Goal: Task Accomplishment & Management: Manage account settings

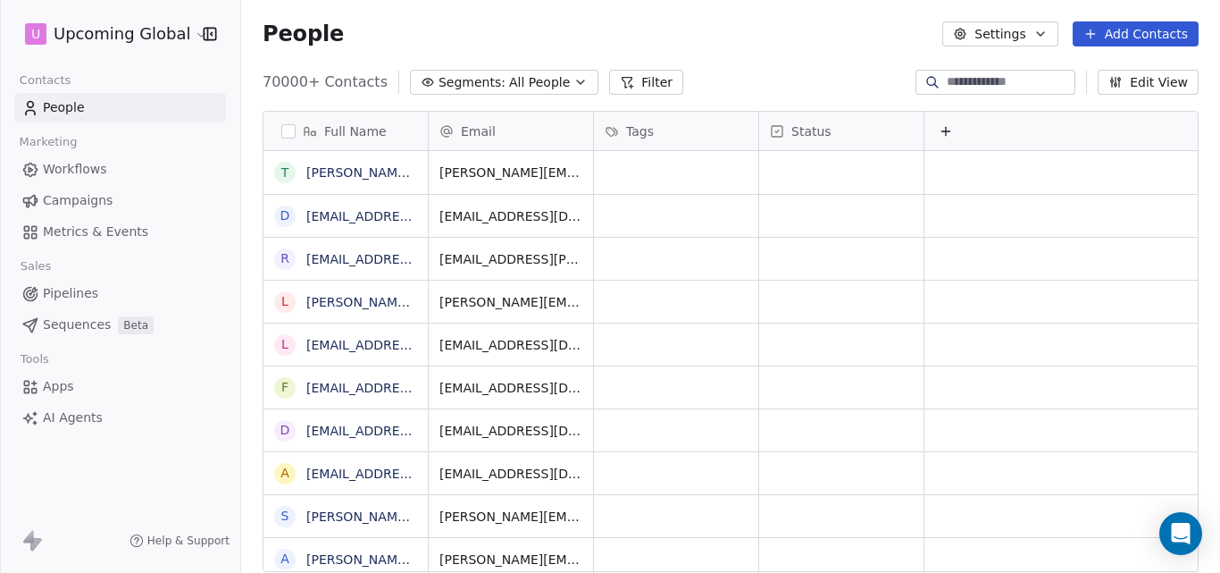
scroll to position [490, 966]
click at [545, 83] on span "All People" at bounding box center [539, 82] width 61 height 19
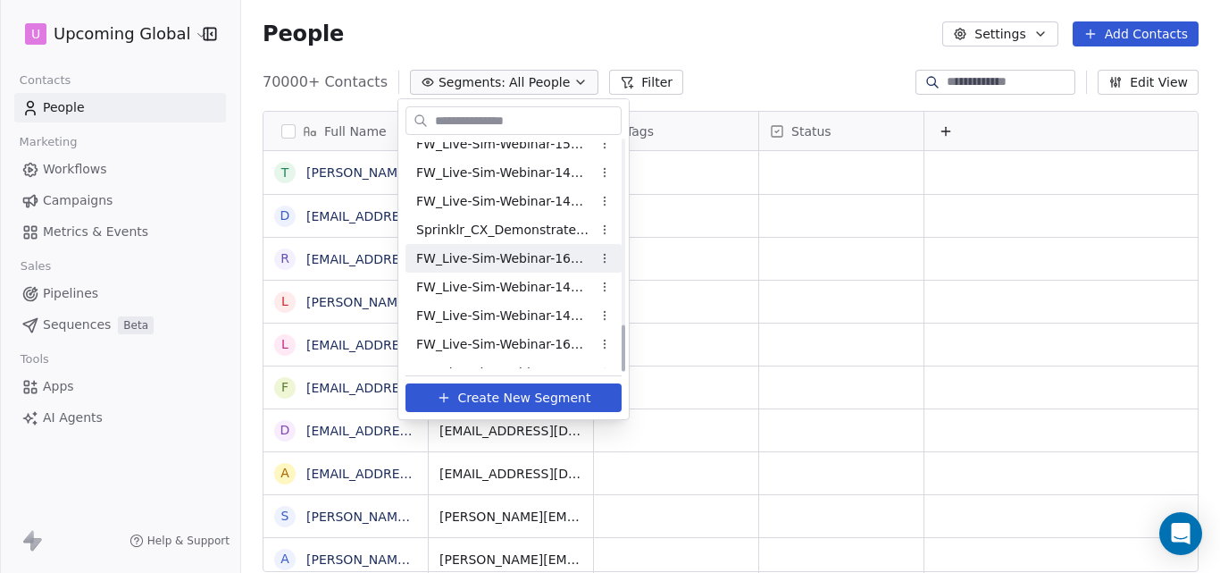
scroll to position [917, 0]
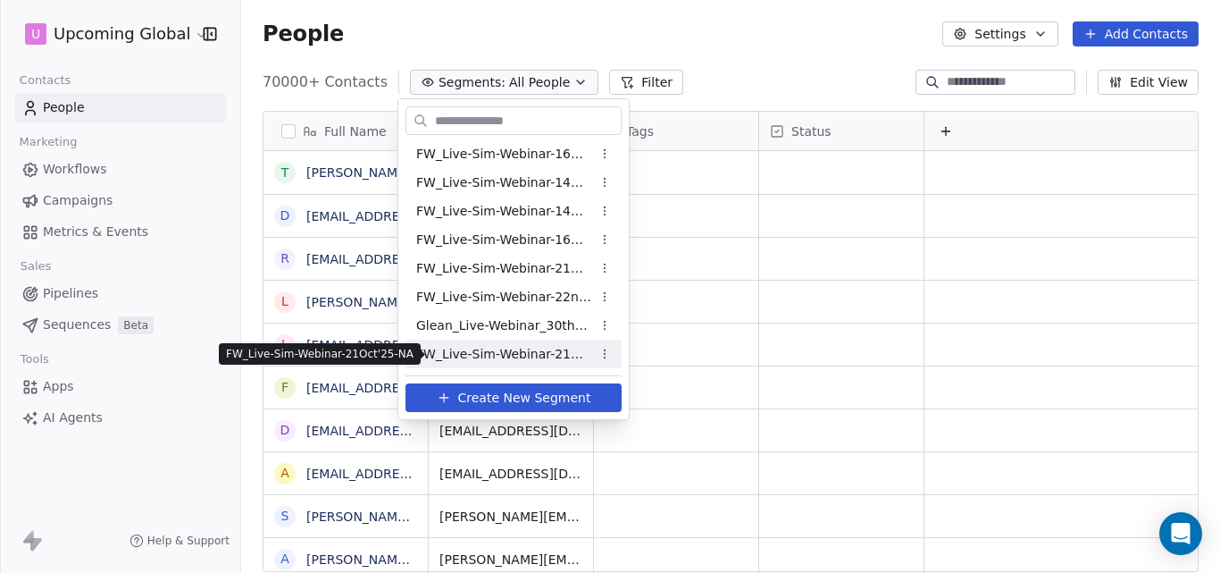
click at [539, 357] on span "FW_Live-Sim-Webinar-21Oct'25-NA" at bounding box center [503, 354] width 175 height 19
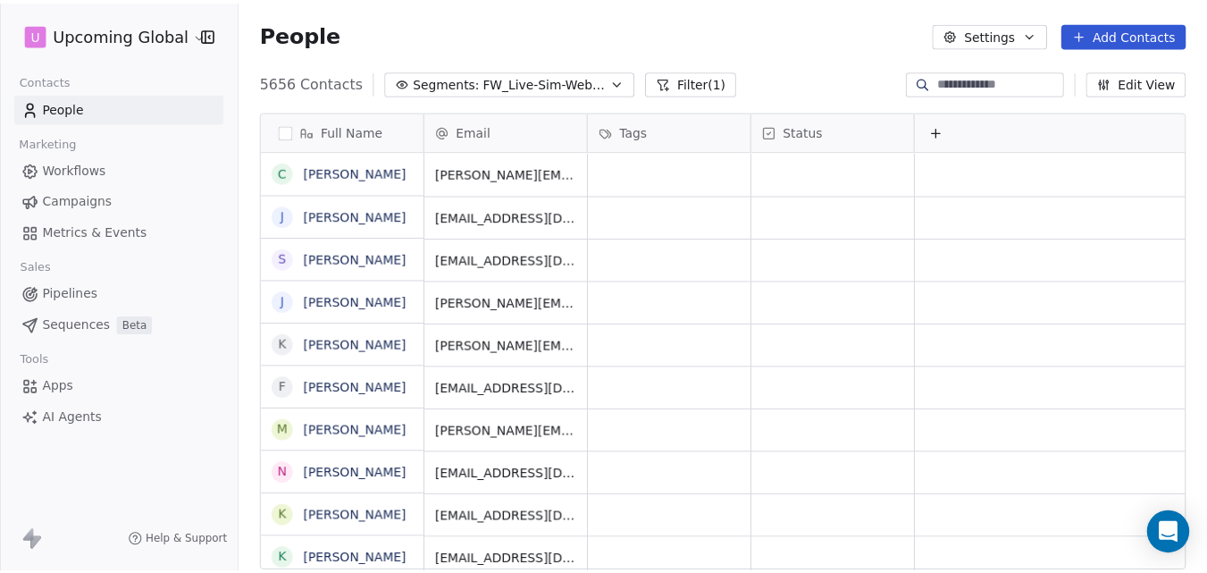
scroll to position [490, 966]
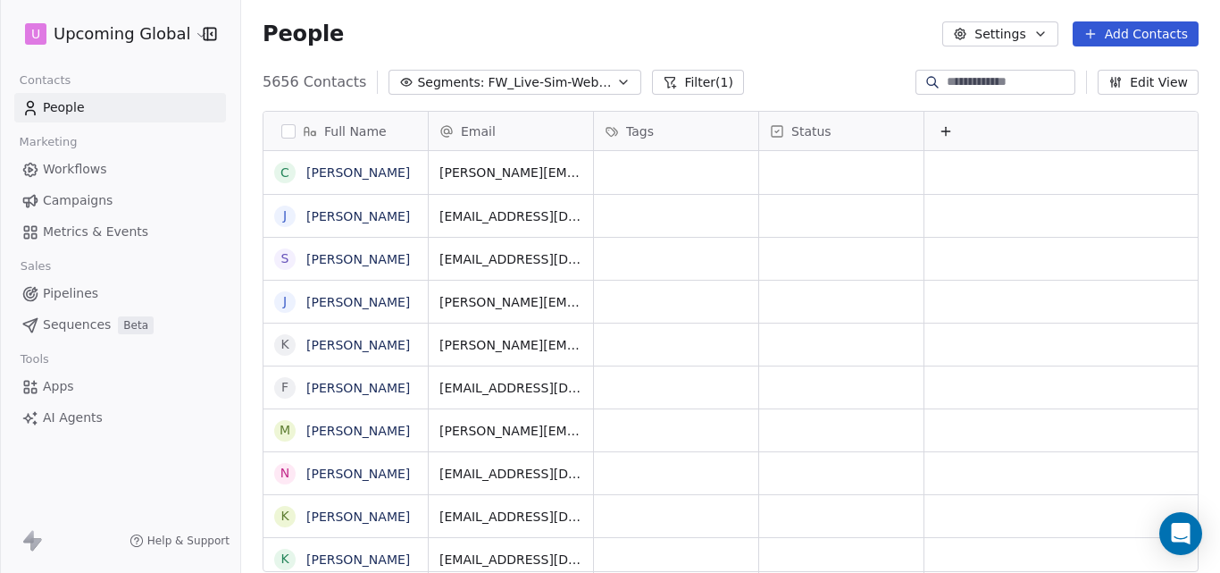
click at [1103, 31] on button "Add Contacts" at bounding box center [1136, 33] width 126 height 25
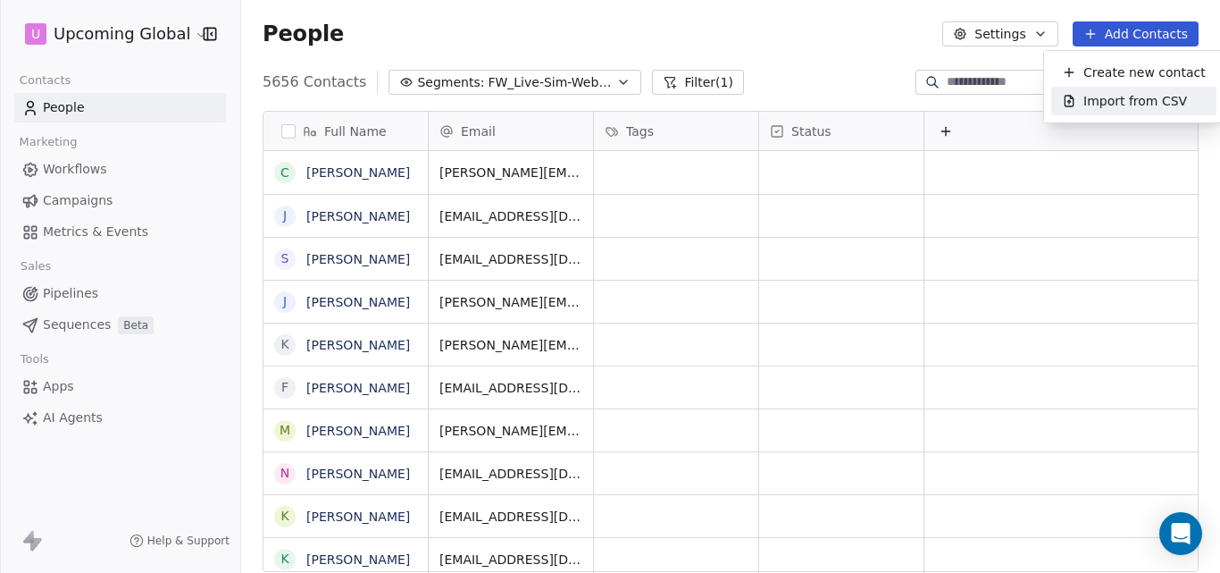
click at [1103, 95] on span "Import from CSV" at bounding box center [1136, 101] width 104 height 19
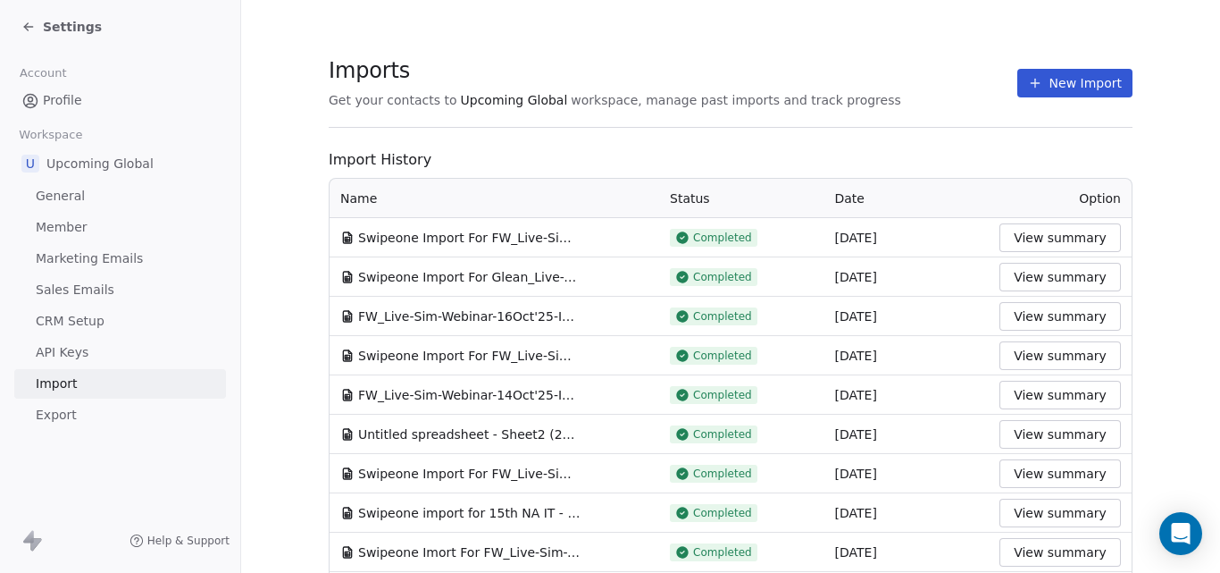
click at [1058, 77] on button "New Import" at bounding box center [1074, 83] width 115 height 29
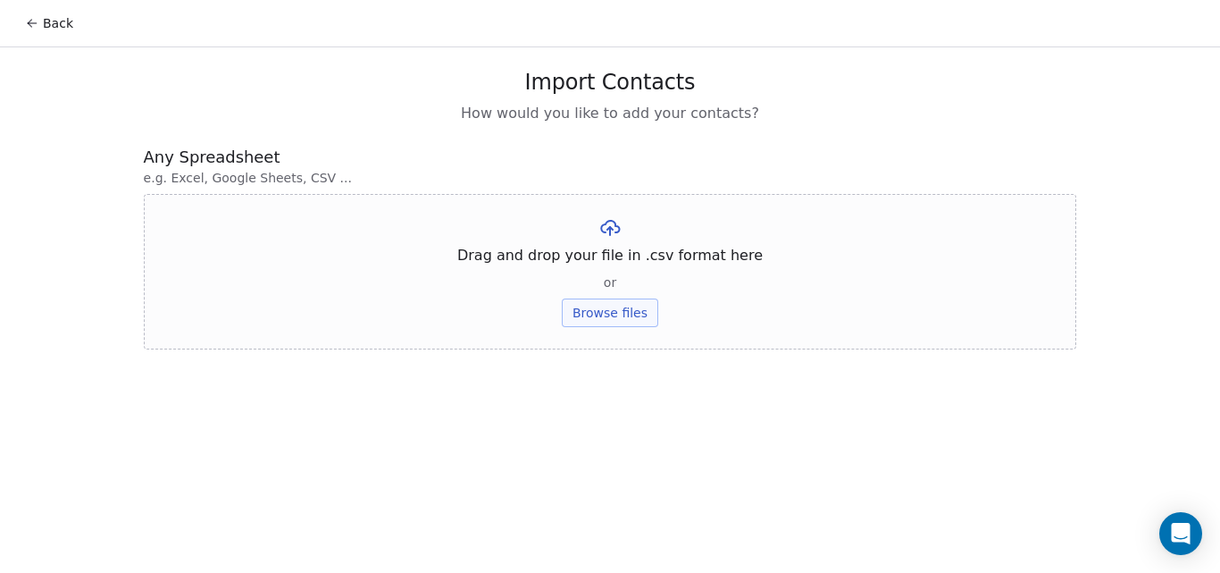
click at [605, 318] on button "Browse files" at bounding box center [610, 312] width 96 height 29
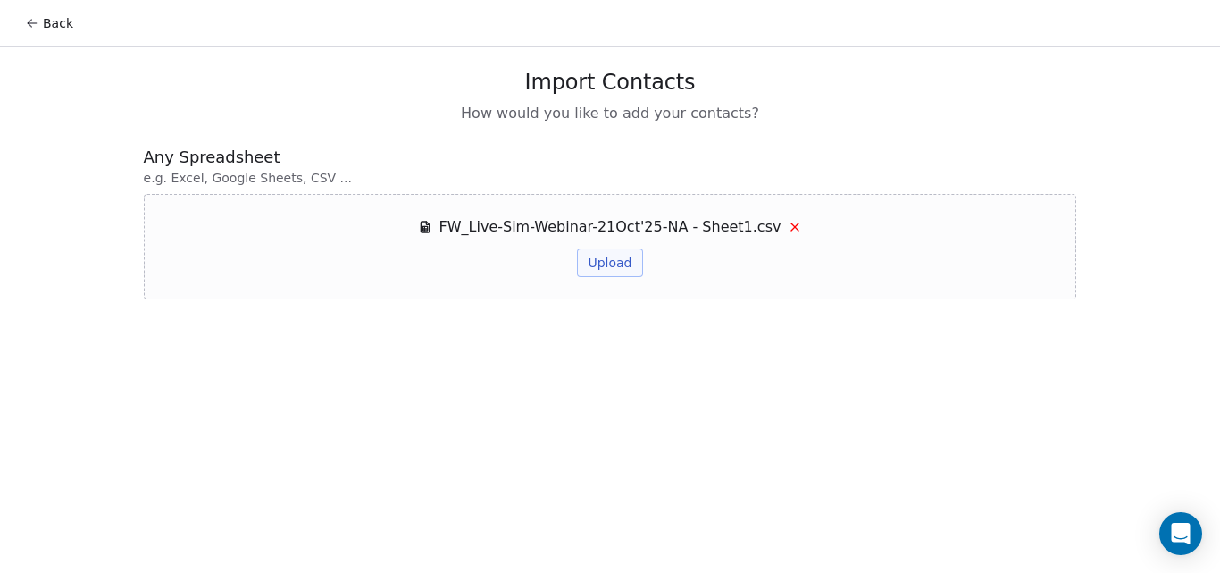
click at [613, 255] on button "Upload" at bounding box center [609, 262] width 65 height 29
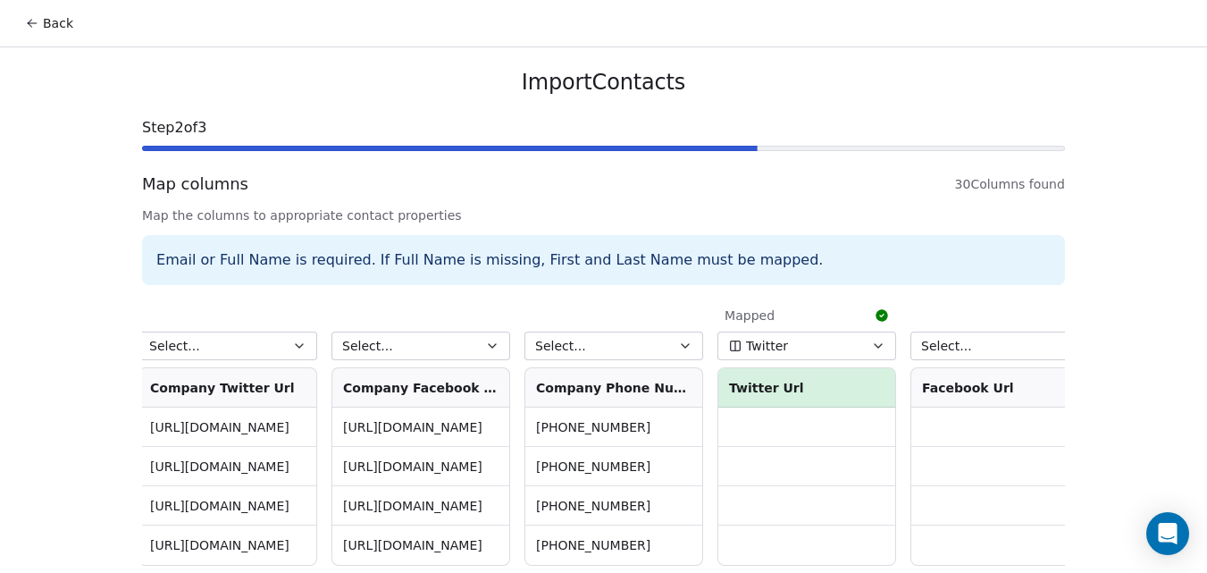
scroll to position [0, 4828]
click at [648, 344] on button "Select..." at bounding box center [612, 345] width 179 height 29
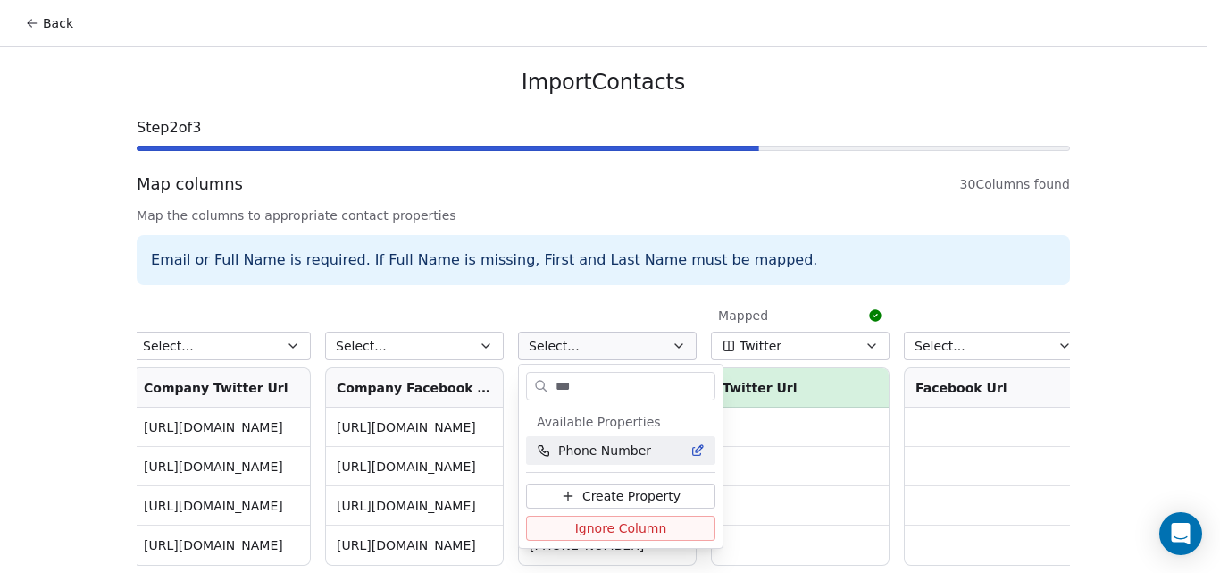
type input "***"
click at [608, 448] on span "Phone Number" at bounding box center [604, 450] width 93 height 18
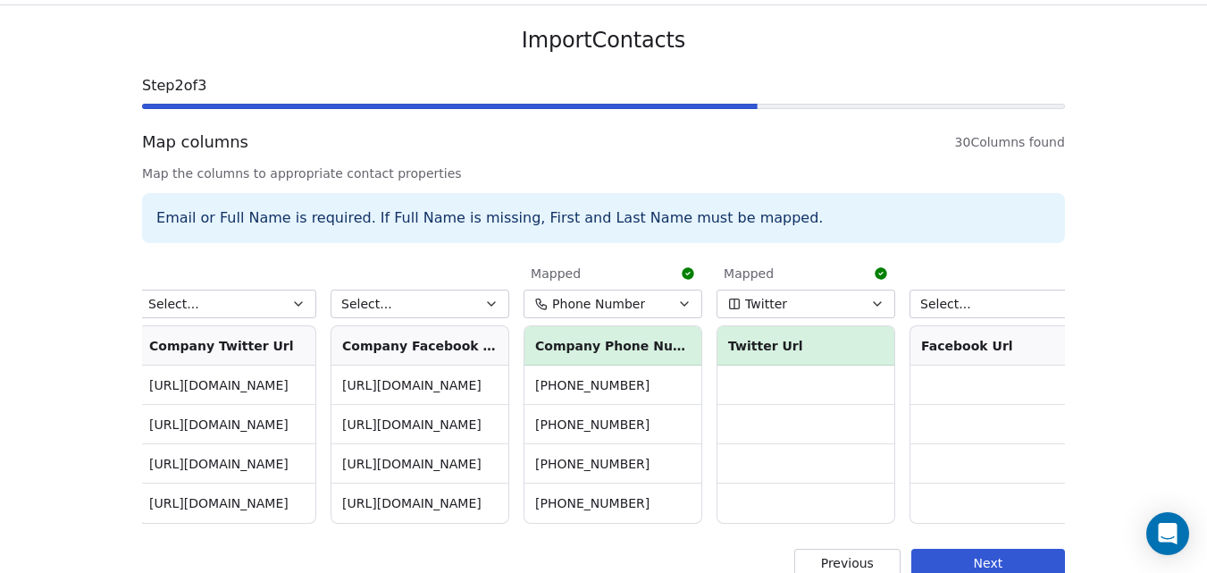
scroll to position [81, 0]
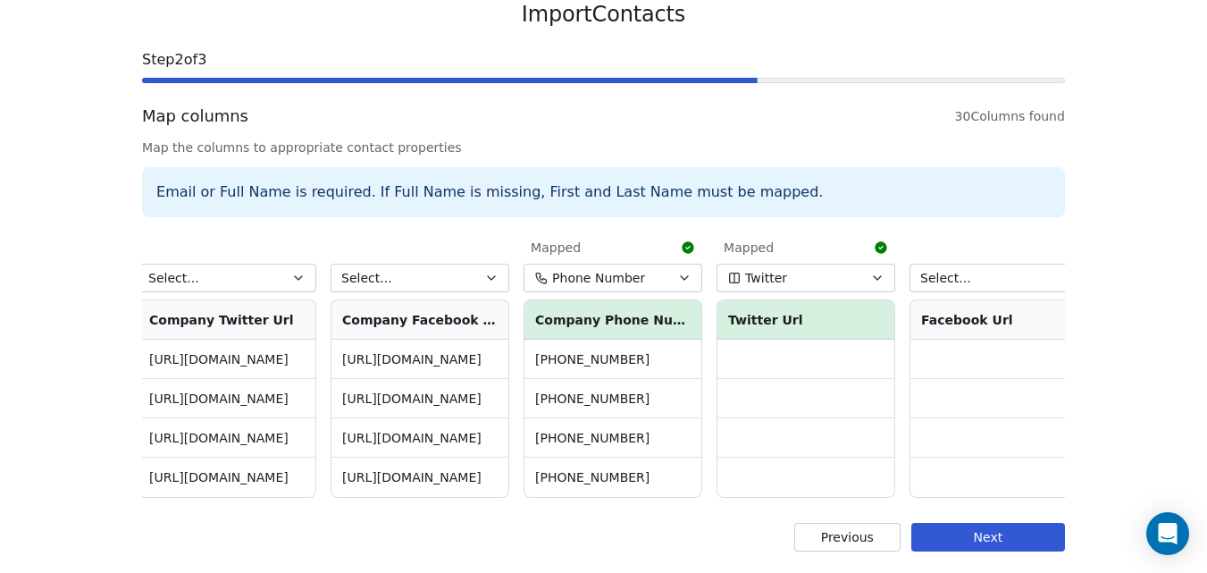
click at [1023, 535] on button "Next" at bounding box center [988, 537] width 154 height 29
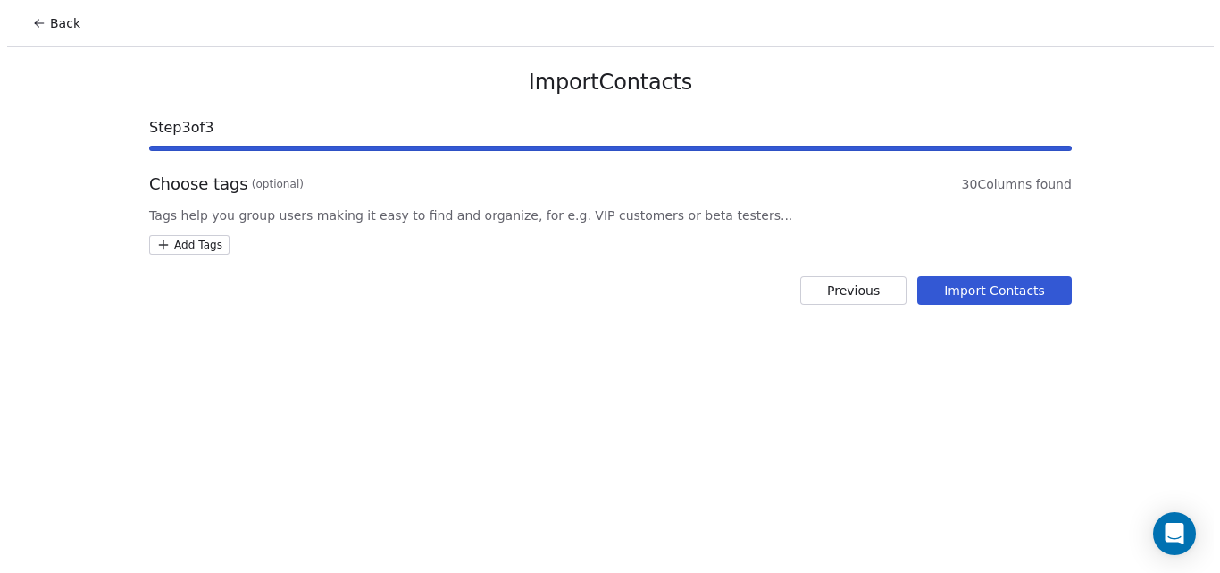
scroll to position [0, 0]
click at [1015, 292] on button "Import Contacts" at bounding box center [1000, 290] width 155 height 29
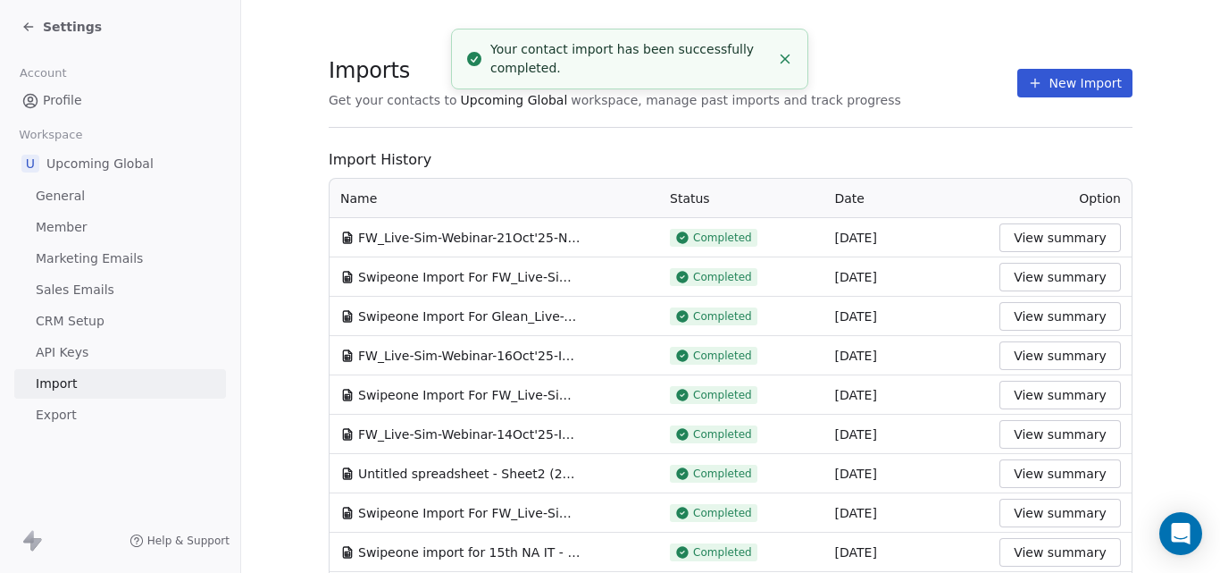
click at [873, 62] on section "Imports Get your contacts to Upcoming Global workspace, manage past imports and…" at bounding box center [731, 92] width 804 height 71
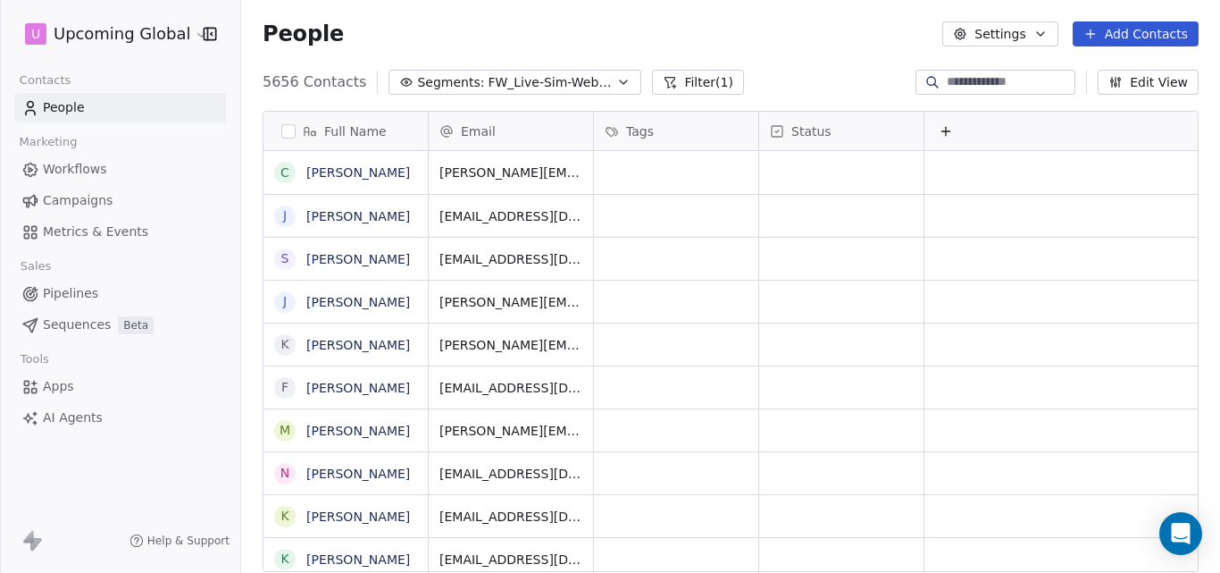
scroll to position [490, 966]
click at [567, 82] on button "Segments: All People" at bounding box center [504, 82] width 188 height 25
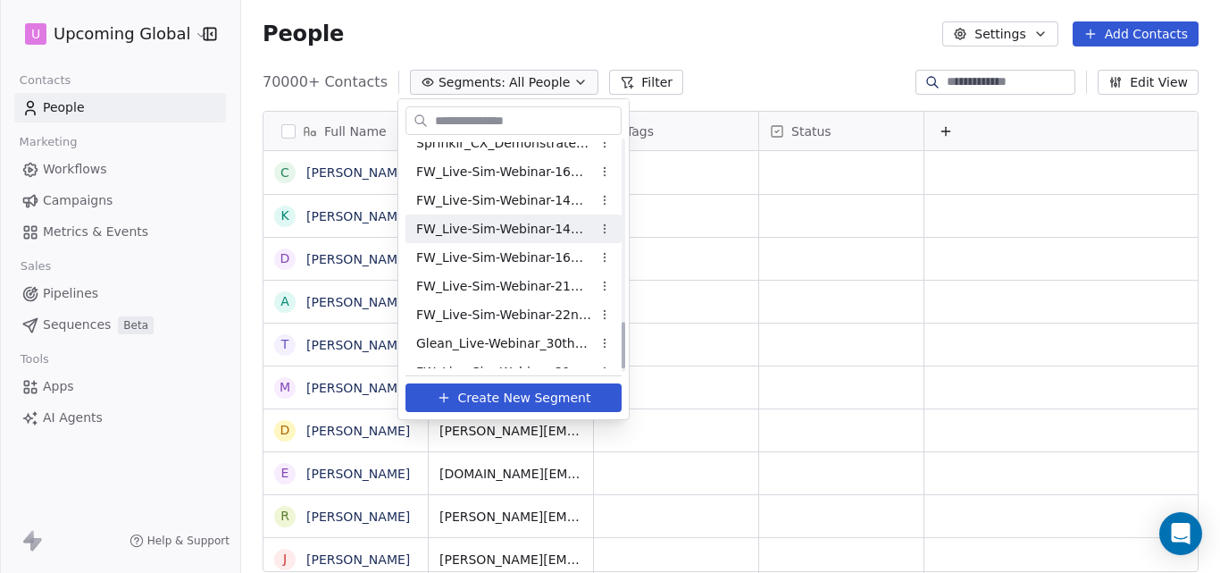
scroll to position [917, 0]
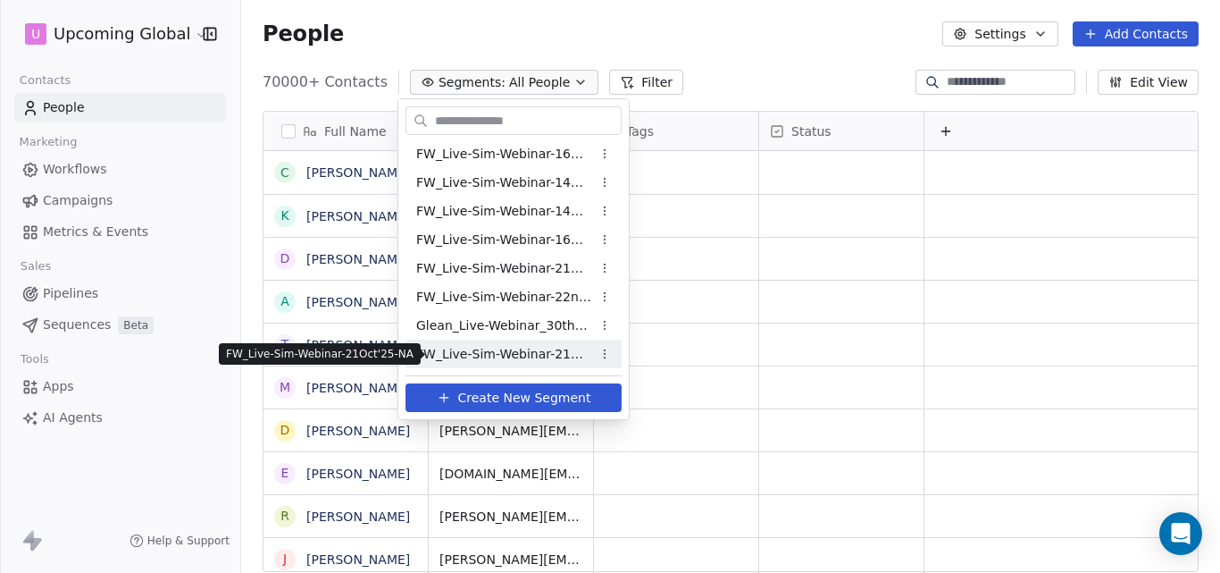
click at [524, 355] on span "FW_Live-Sim-Webinar-21Oct'25-NA" at bounding box center [503, 354] width 175 height 19
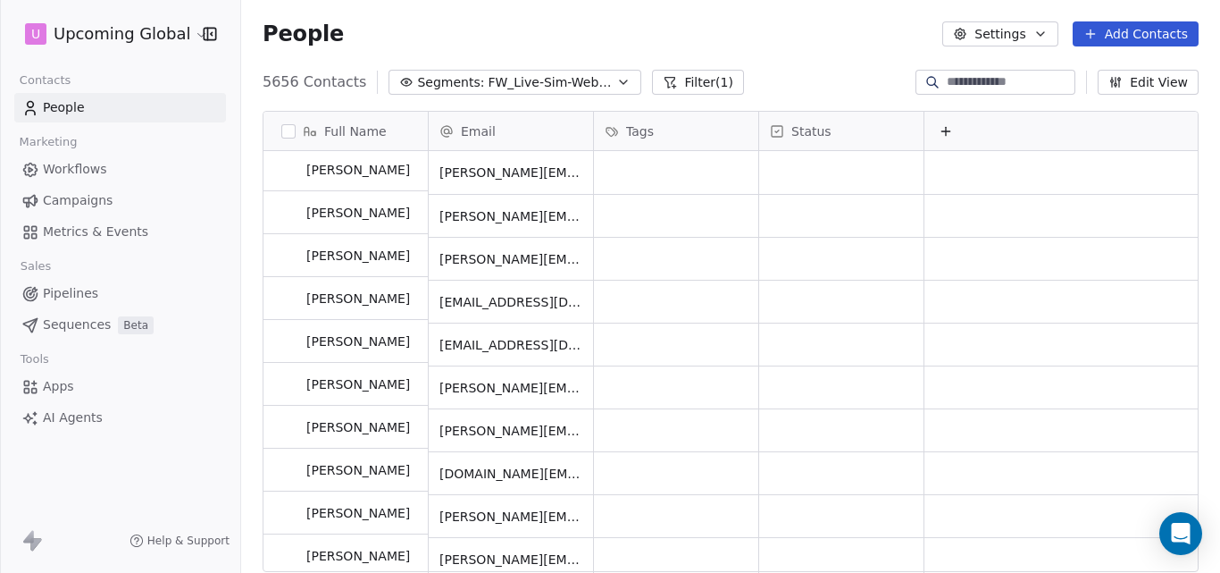
scroll to position [0, 0]
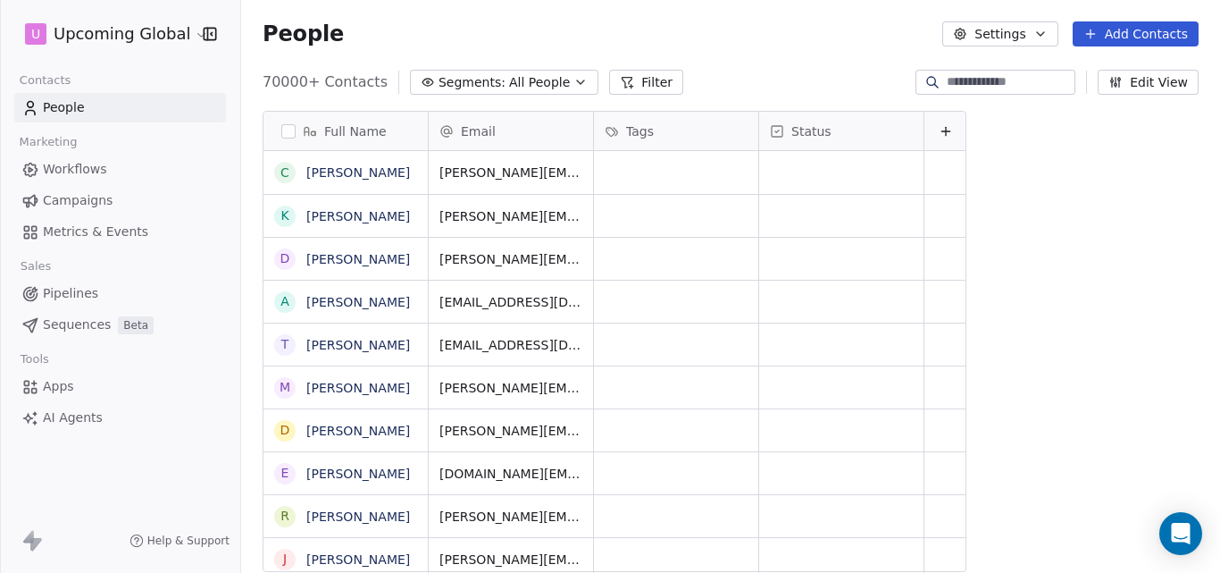
scroll to position [490, 966]
click at [573, 83] on icon "button" at bounding box center [580, 82] width 14 height 14
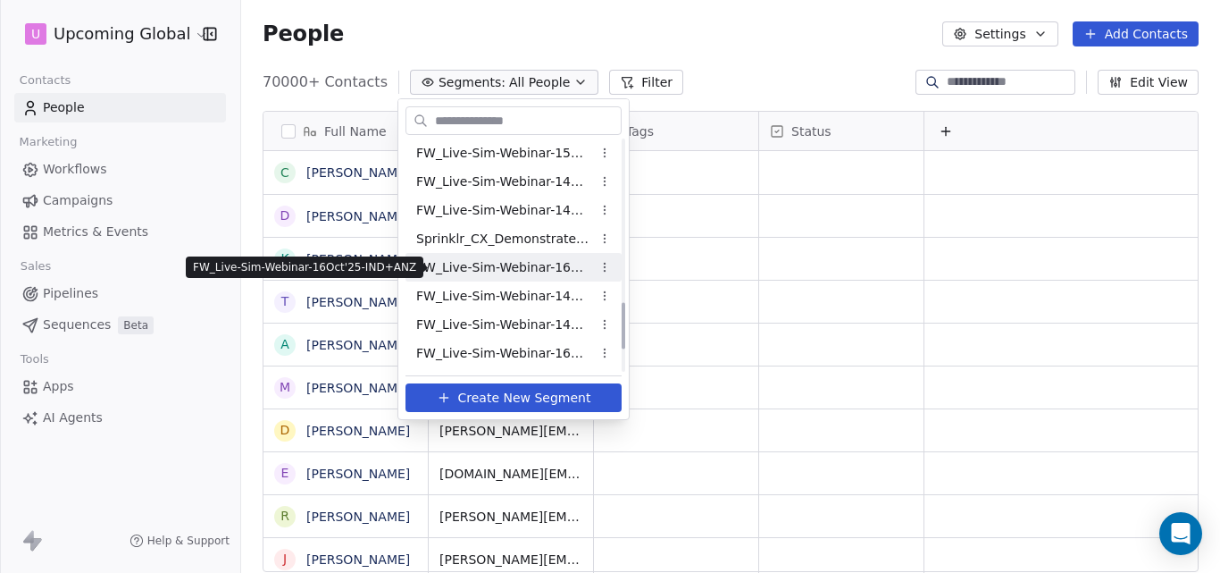
scroll to position [917, 0]
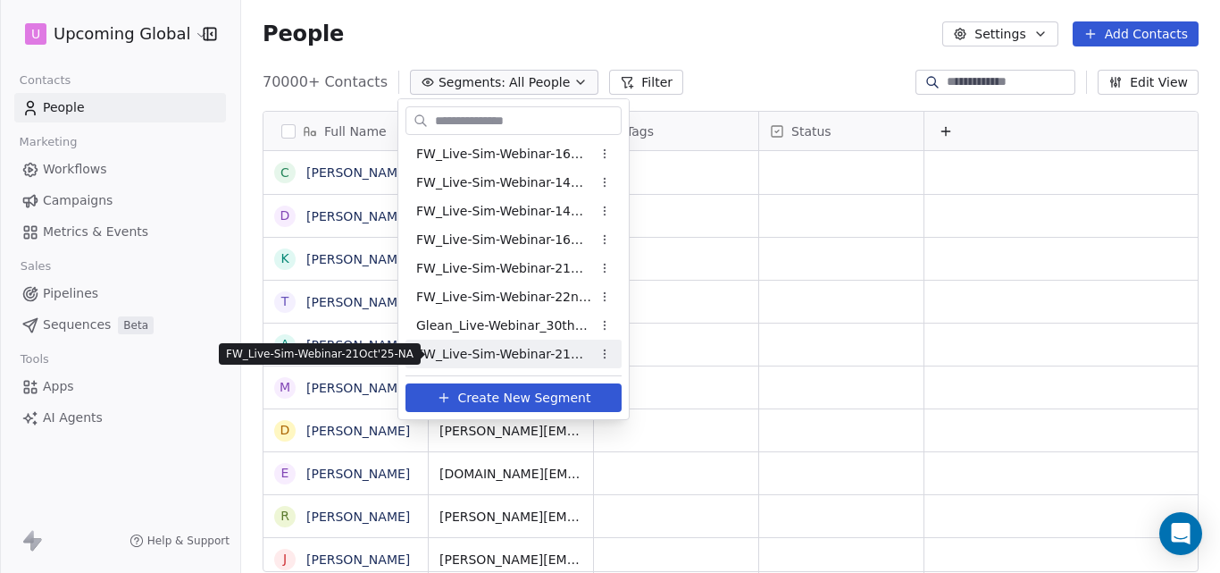
click at [510, 353] on span "FW_Live-Sim-Webinar-21Oct'25-NA" at bounding box center [503, 354] width 175 height 19
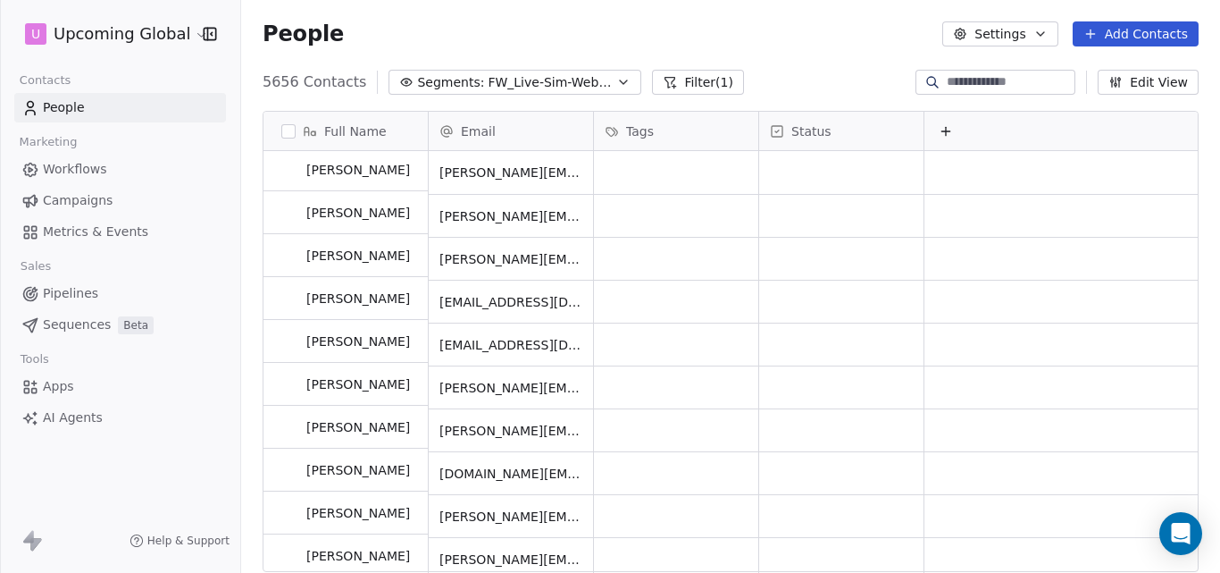
scroll to position [0, 0]
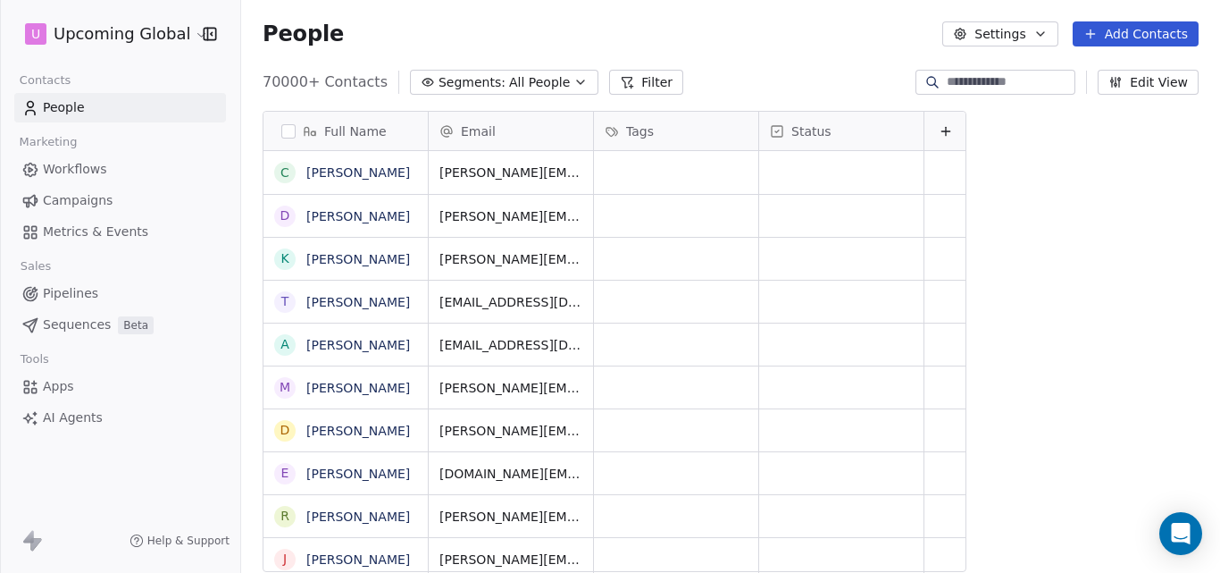
scroll to position [490, 966]
click at [573, 85] on icon "button" at bounding box center [580, 82] width 14 height 14
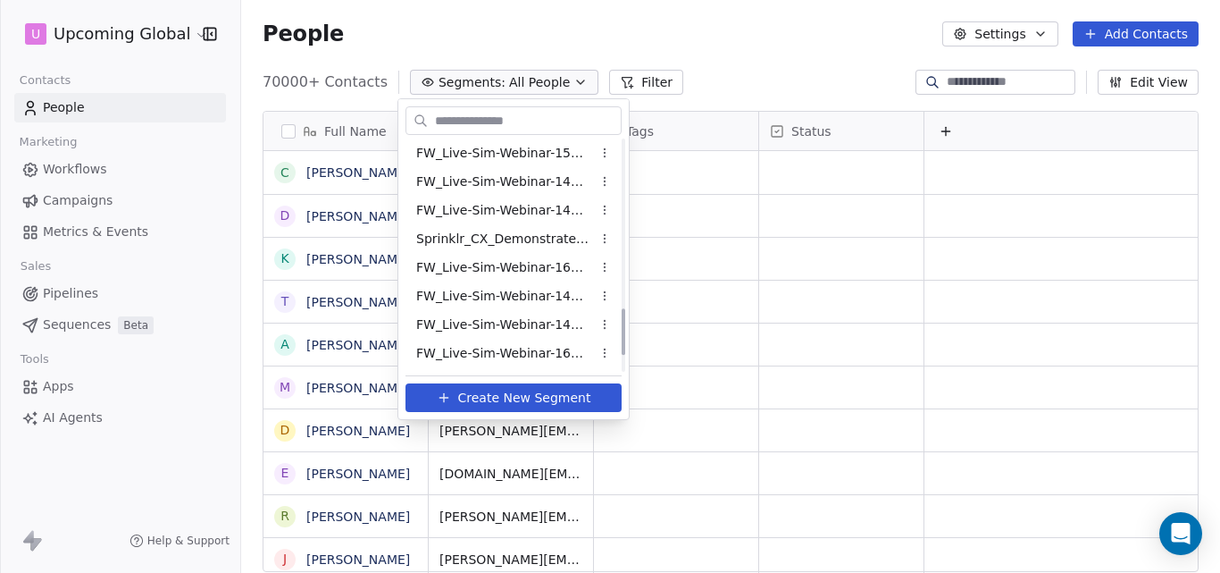
scroll to position [917, 0]
click at [526, 297] on span "FW_Live-Sim-Webinar-22ndOct'25-NA" at bounding box center [503, 297] width 175 height 19
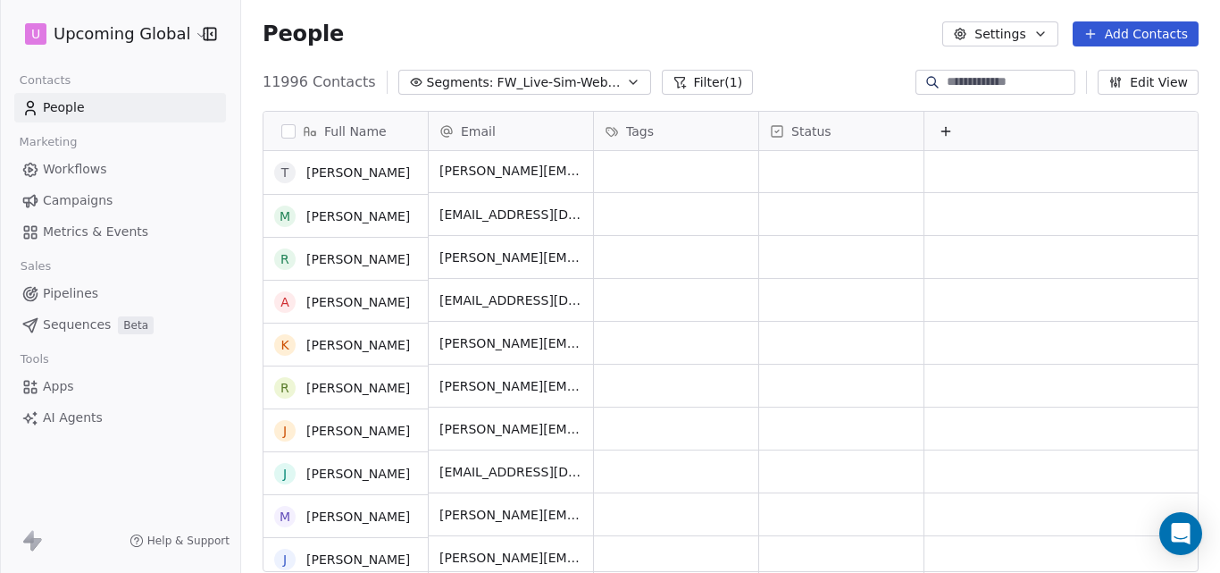
scroll to position [0, 0]
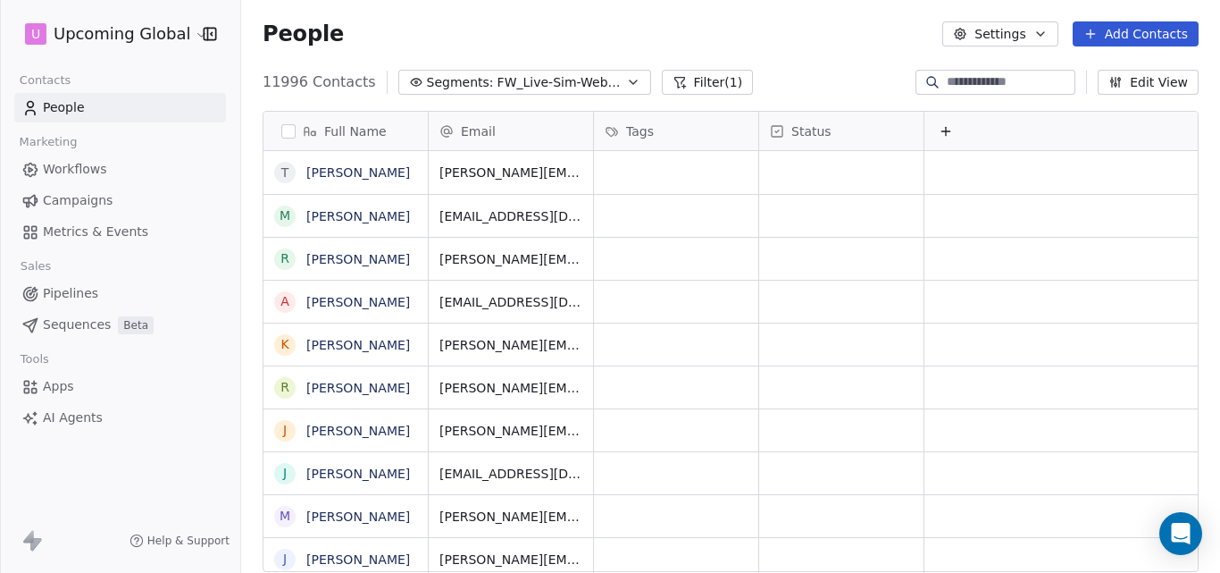
click at [1115, 36] on button "Add Contacts" at bounding box center [1136, 33] width 126 height 25
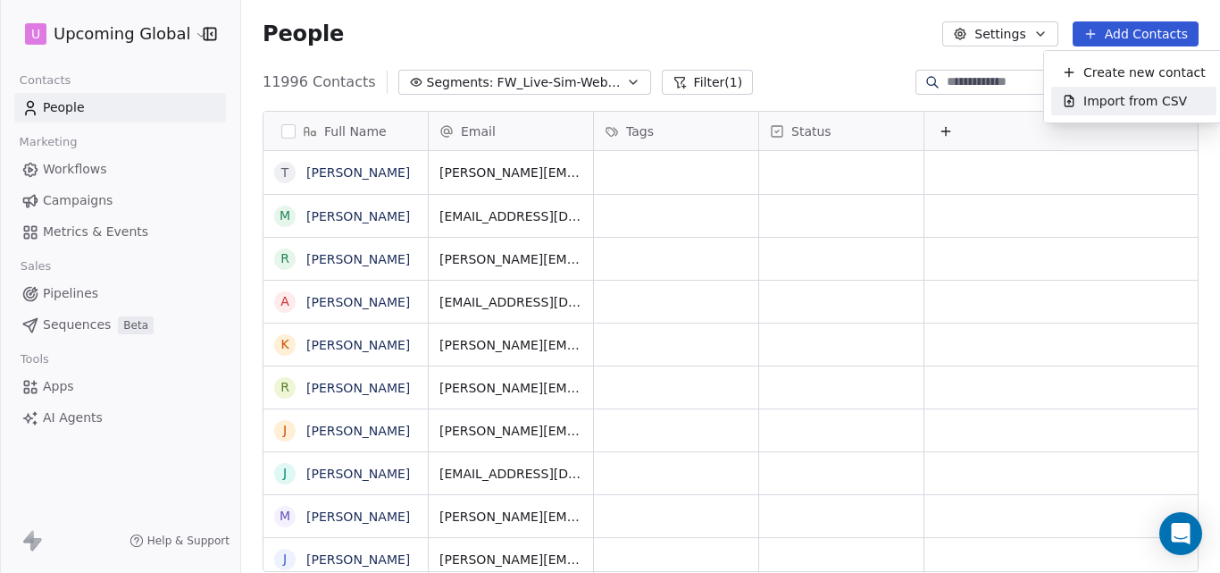
click at [1079, 102] on div "Import from CSV" at bounding box center [1134, 101] width 144 height 19
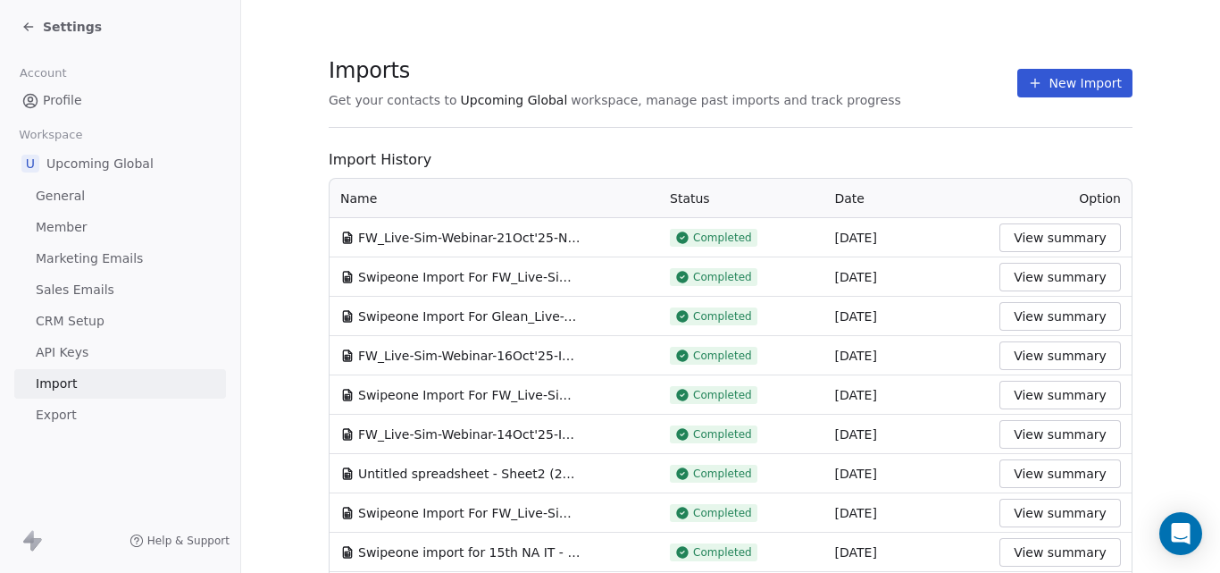
click at [1052, 393] on button "View summary" at bounding box center [1060, 395] width 121 height 29
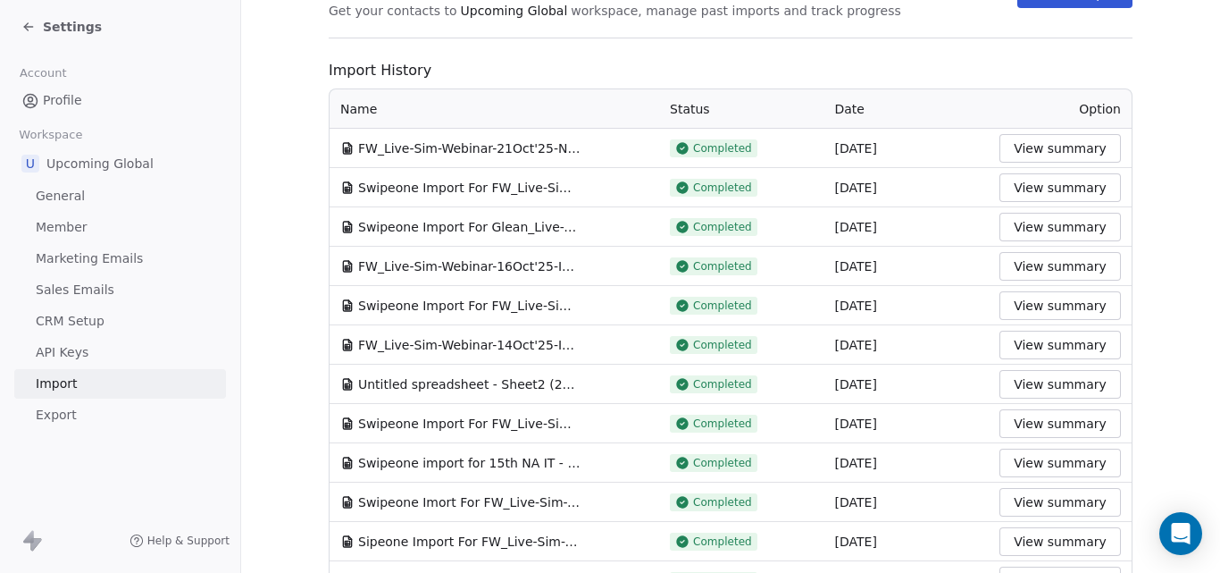
click at [1023, 424] on button "View summary" at bounding box center [1060, 423] width 121 height 29
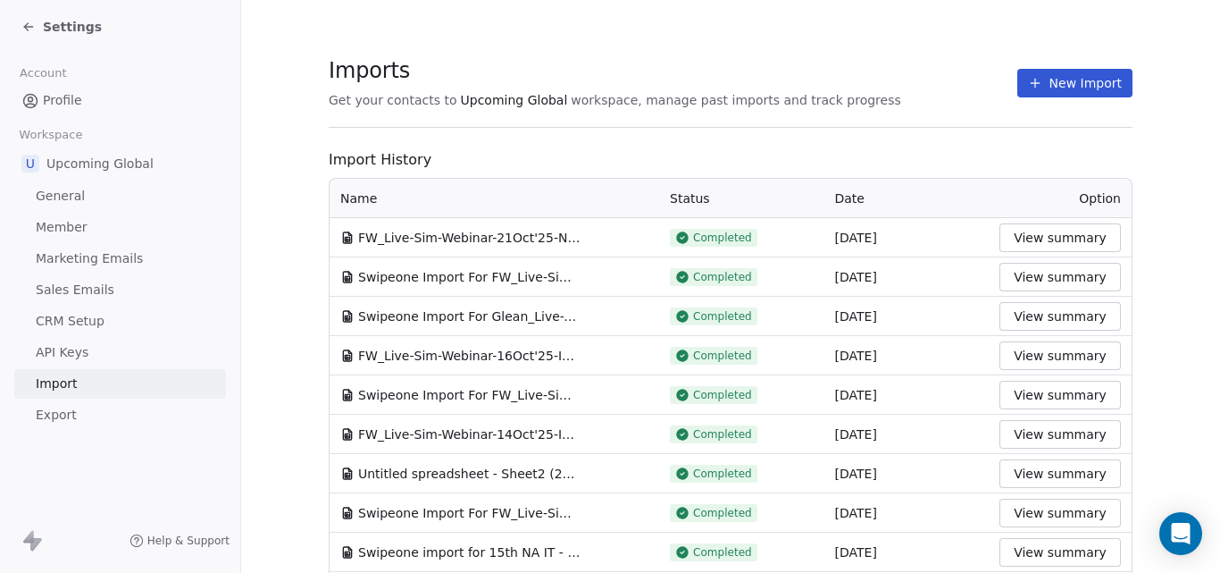
scroll to position [89, 0]
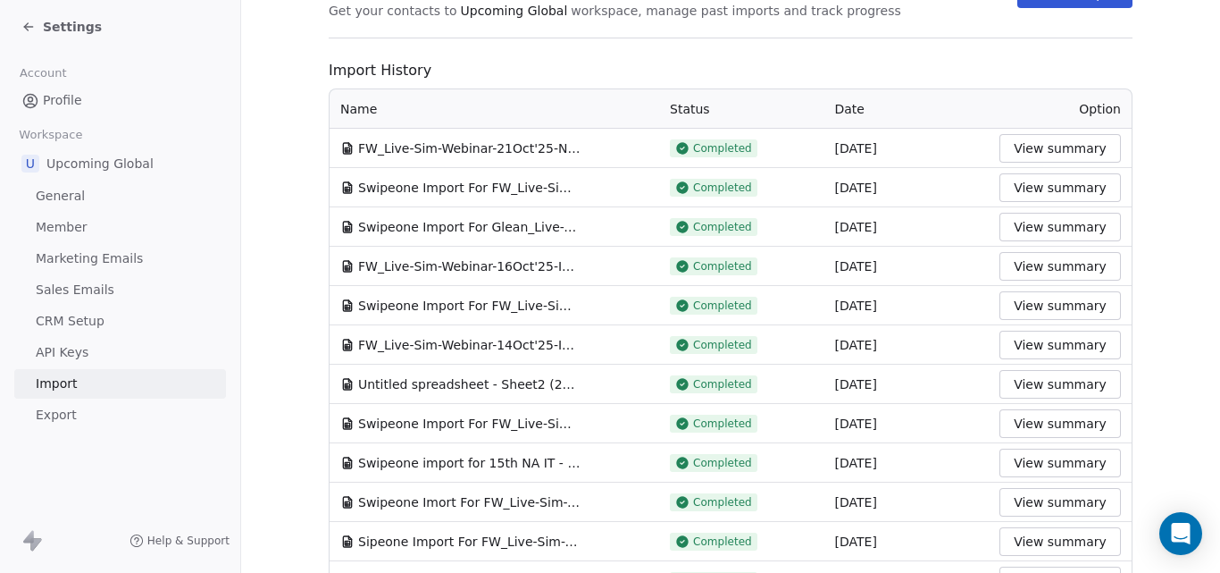
click at [1034, 420] on button "View summary" at bounding box center [1060, 423] width 121 height 29
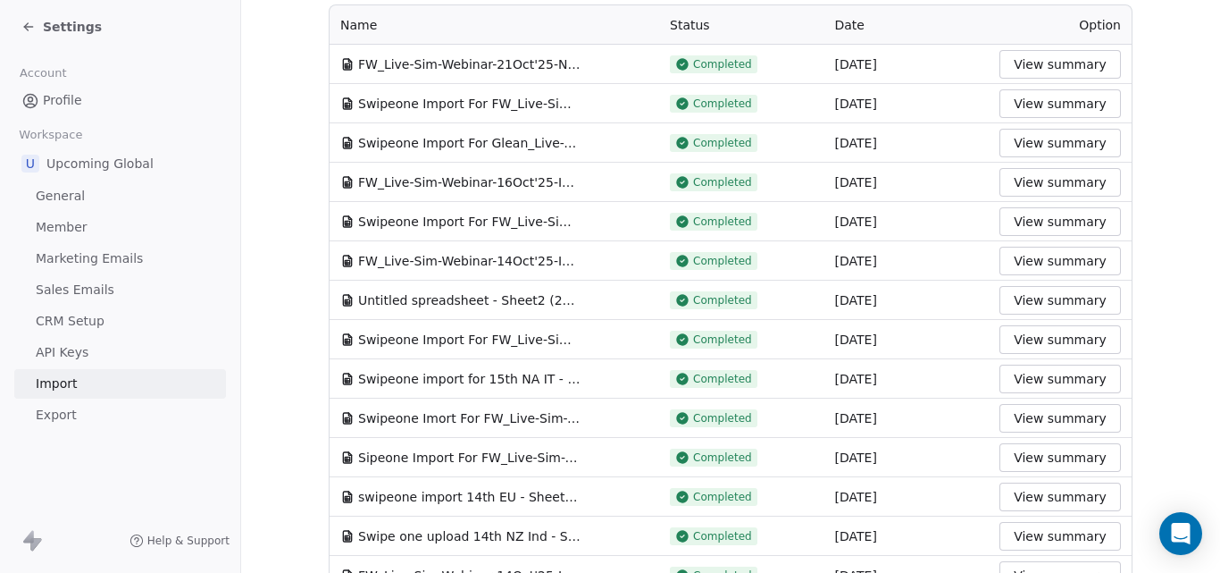
scroll to position [179, 0]
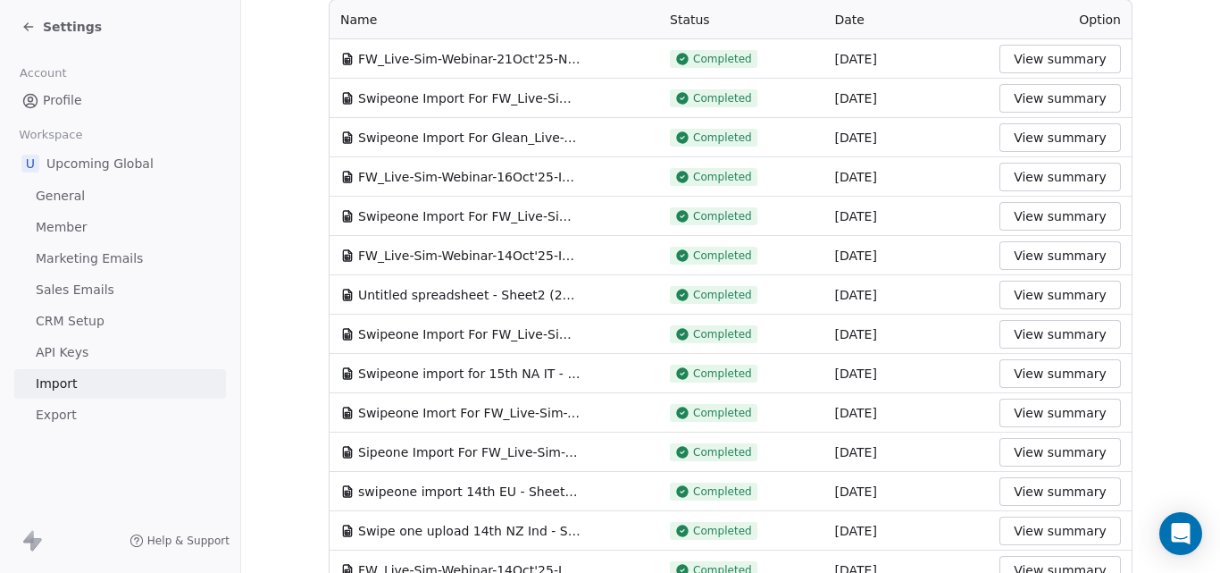
click at [1072, 412] on button "View summary" at bounding box center [1060, 412] width 121 height 29
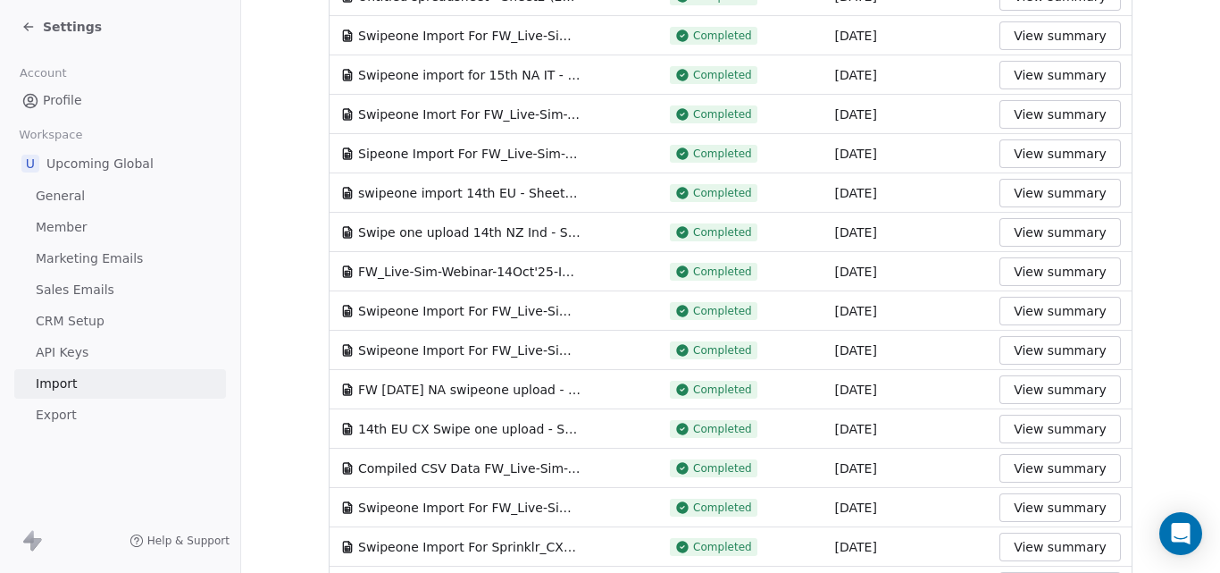
scroll to position [447, 0]
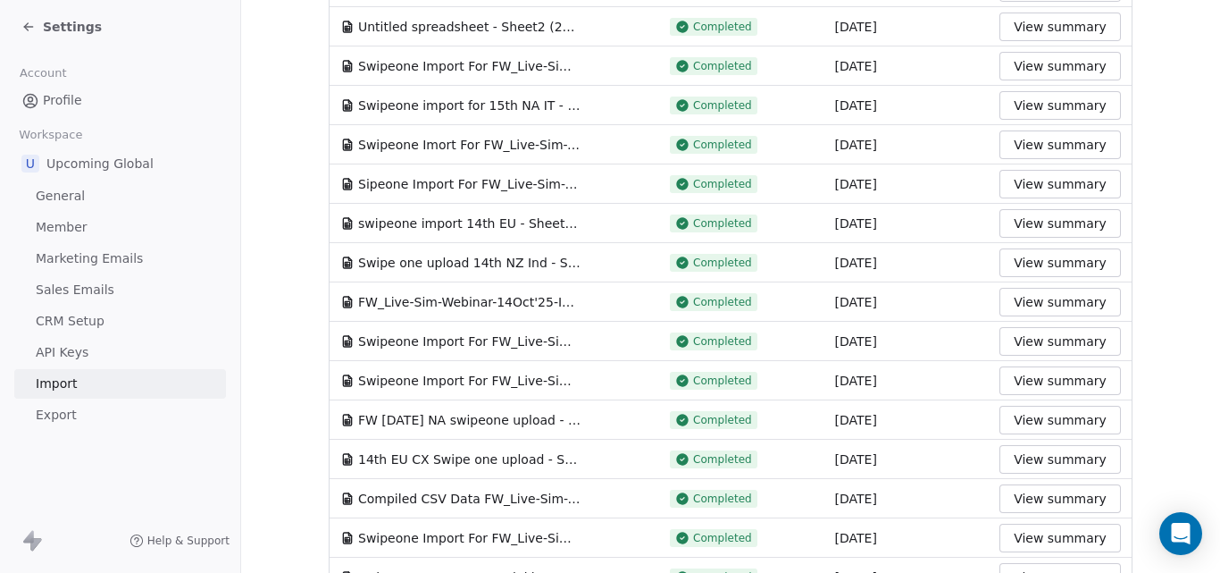
click at [1035, 68] on button "View summary" at bounding box center [1060, 66] width 121 height 29
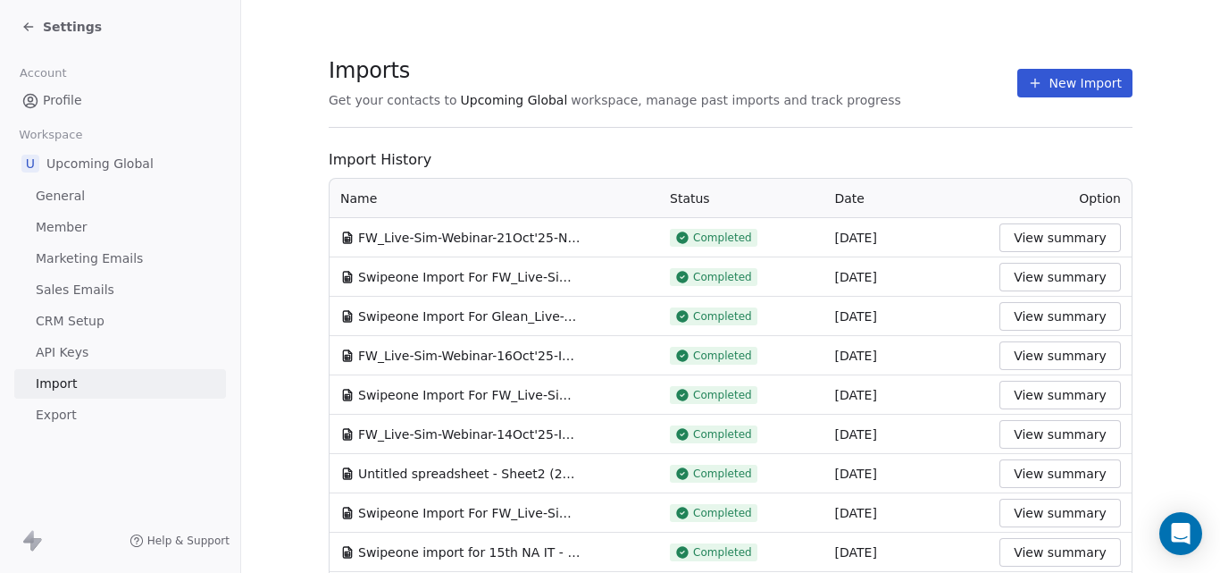
scroll to position [89, 0]
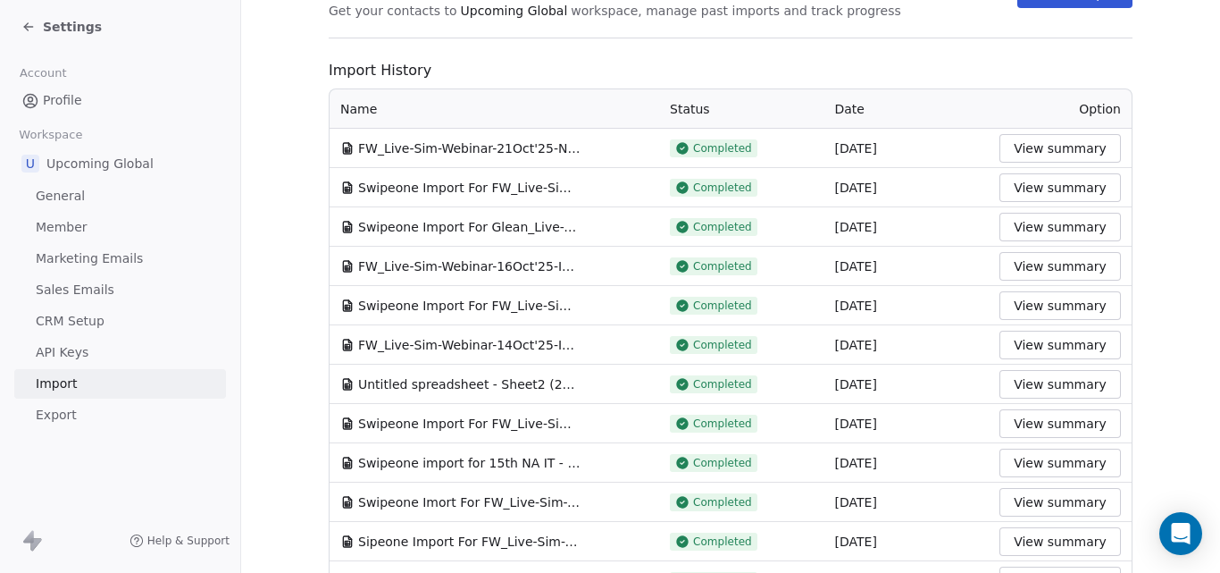
click at [1022, 423] on button "View summary" at bounding box center [1060, 423] width 121 height 29
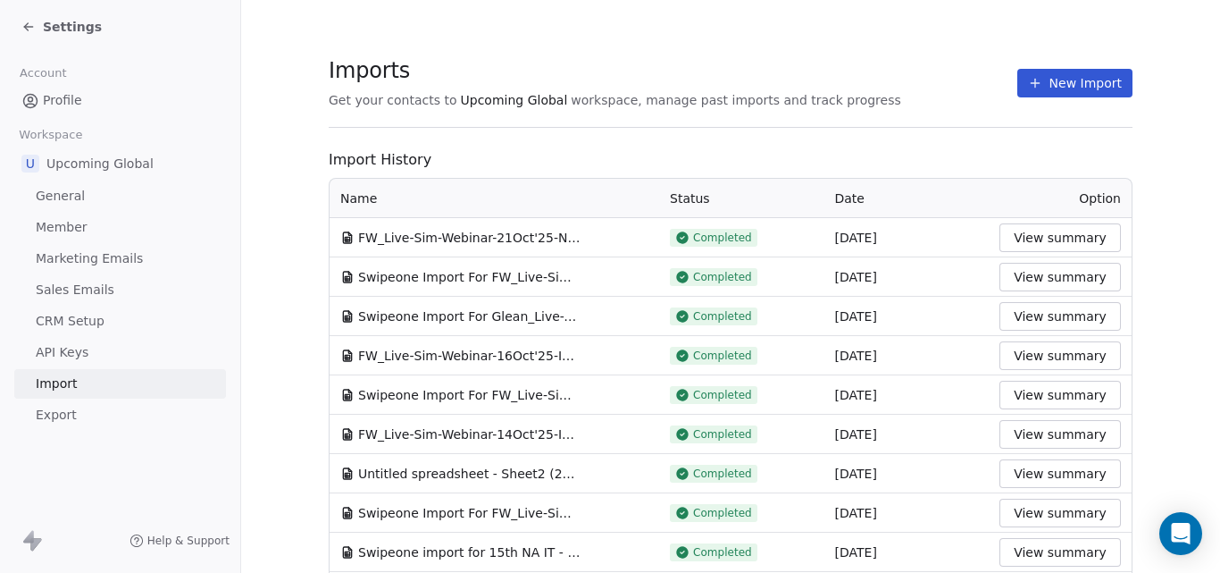
click at [1013, 392] on button "View summary" at bounding box center [1060, 395] width 121 height 29
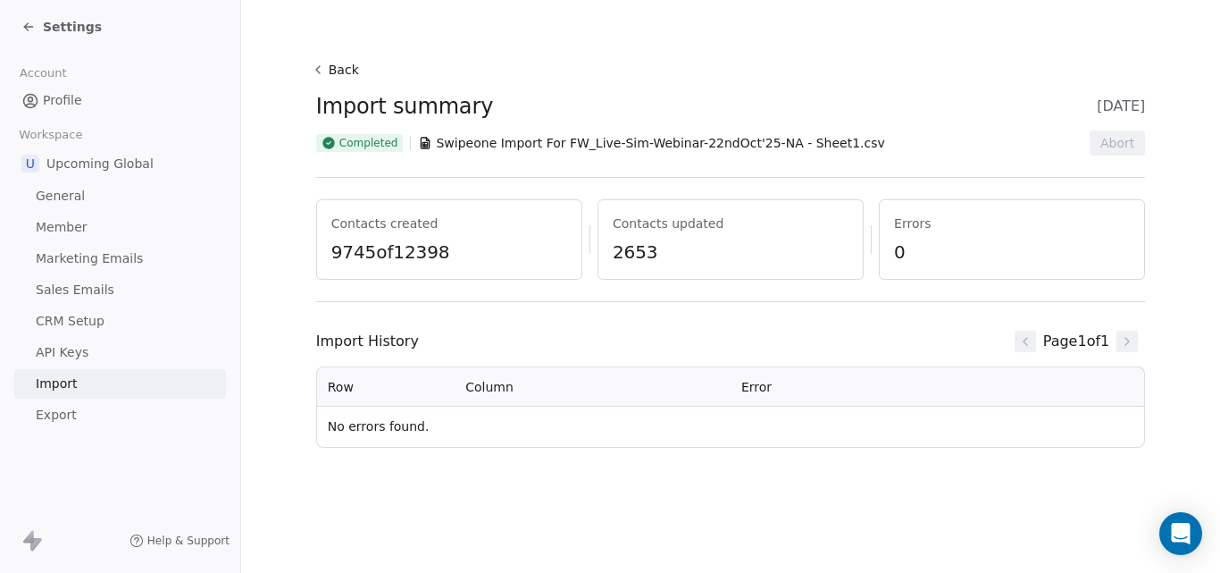
click at [462, 144] on span "Swipeone Import For FW_Live-Sim-Webinar-22ndOct'25-NA - Sheet1.csv" at bounding box center [660, 143] width 448 height 18
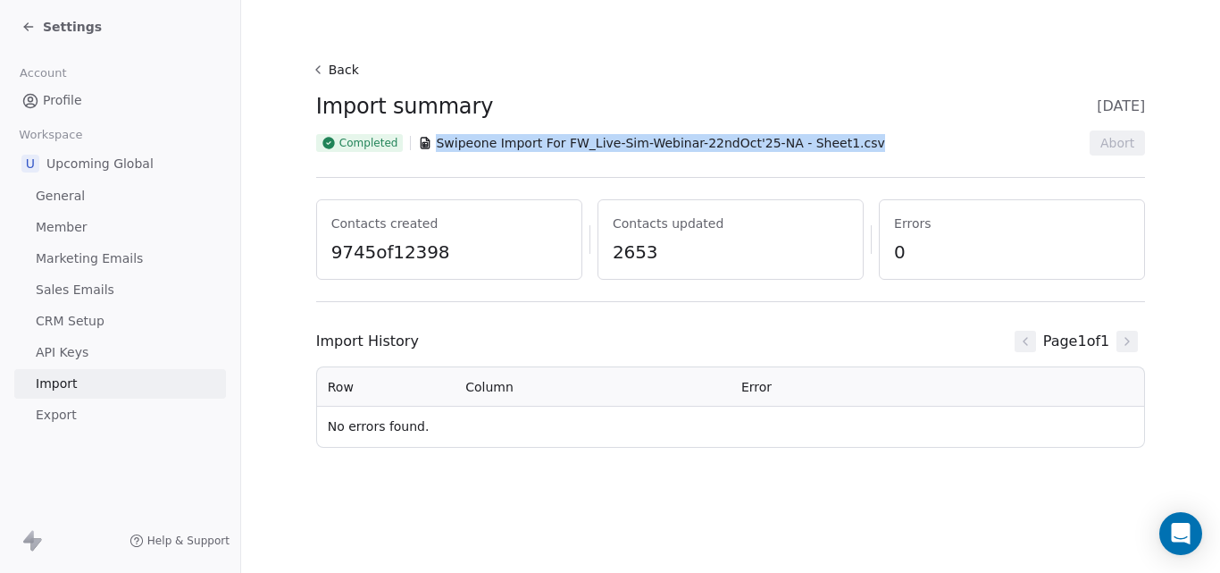
drag, startPoint x: 860, startPoint y: 145, endPoint x: 411, endPoint y: 137, distance: 449.4
click at [411, 137] on div "Completed Swipeone Import For FW_Live-Sim-Webinar-22ndOct'25-NA - Sheet1.csv Ab…" at bounding box center [731, 142] width 830 height 25
click at [436, 144] on span "Swipeone Import For FW_Live-Sim-Webinar-22ndOct'25-NA - Sheet1.csv" at bounding box center [660, 143] width 448 height 18
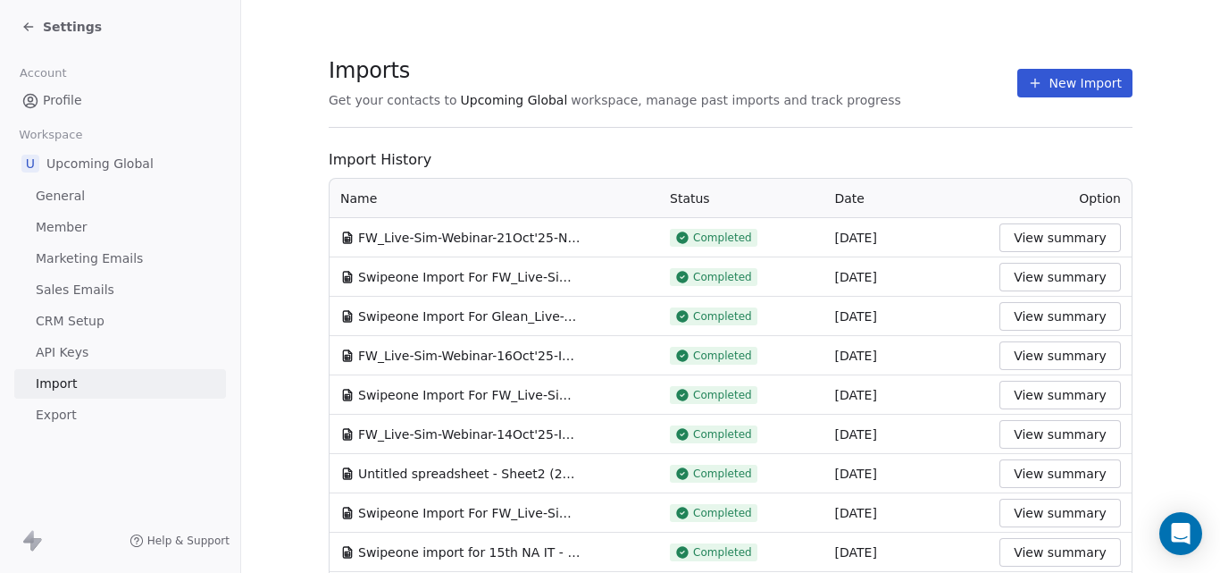
click at [79, 31] on span "Settings" at bounding box center [72, 27] width 59 height 18
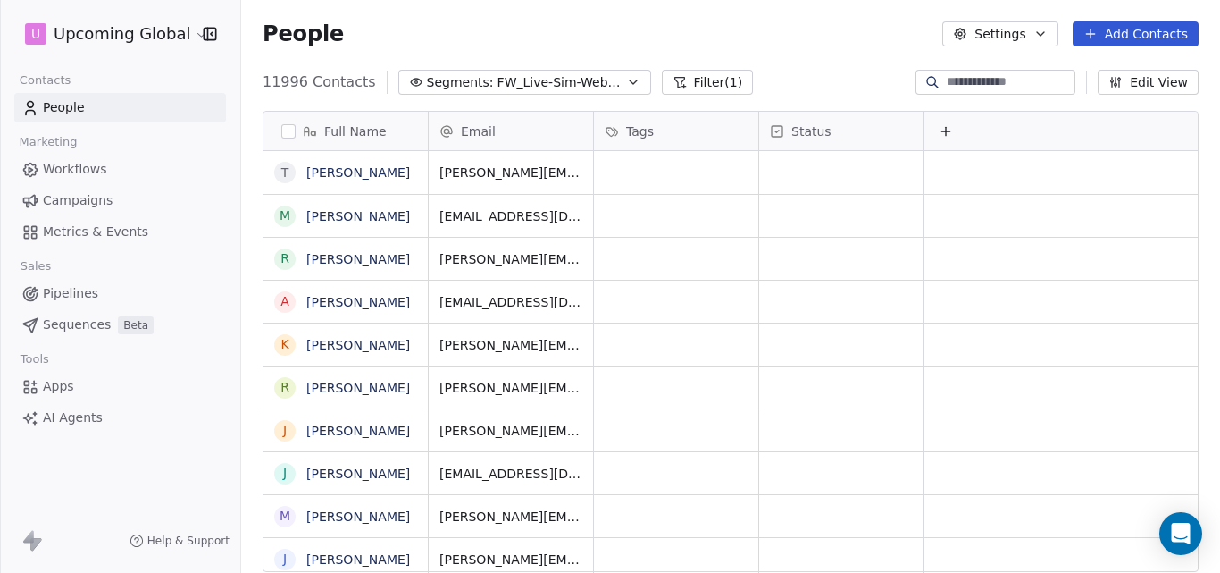
scroll to position [490, 966]
click at [626, 80] on icon "button" at bounding box center [633, 82] width 14 height 14
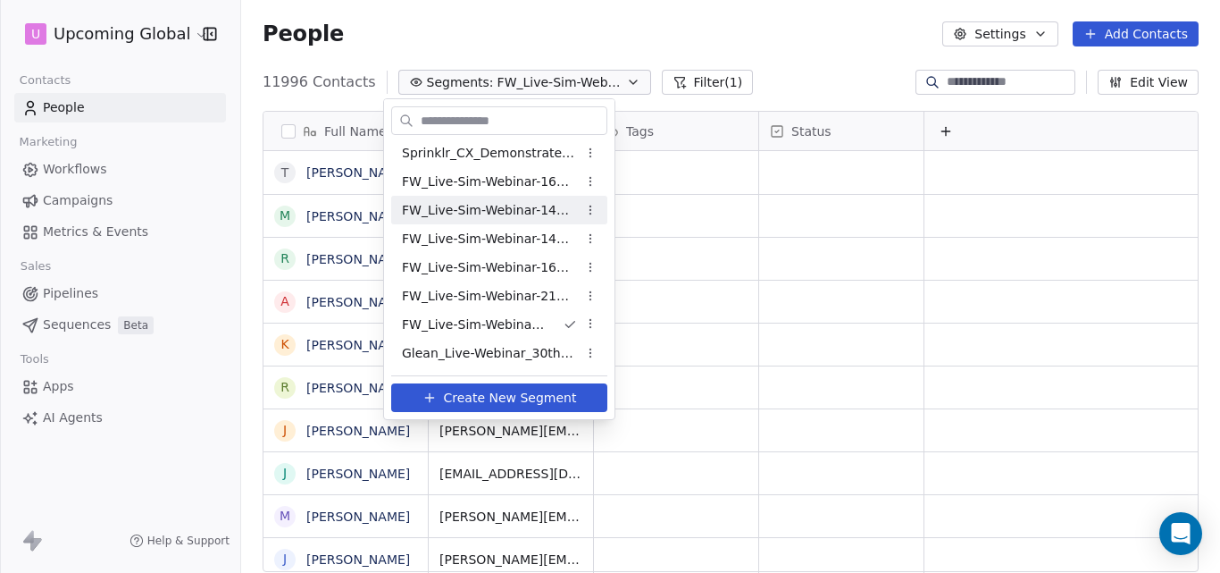
scroll to position [917, 0]
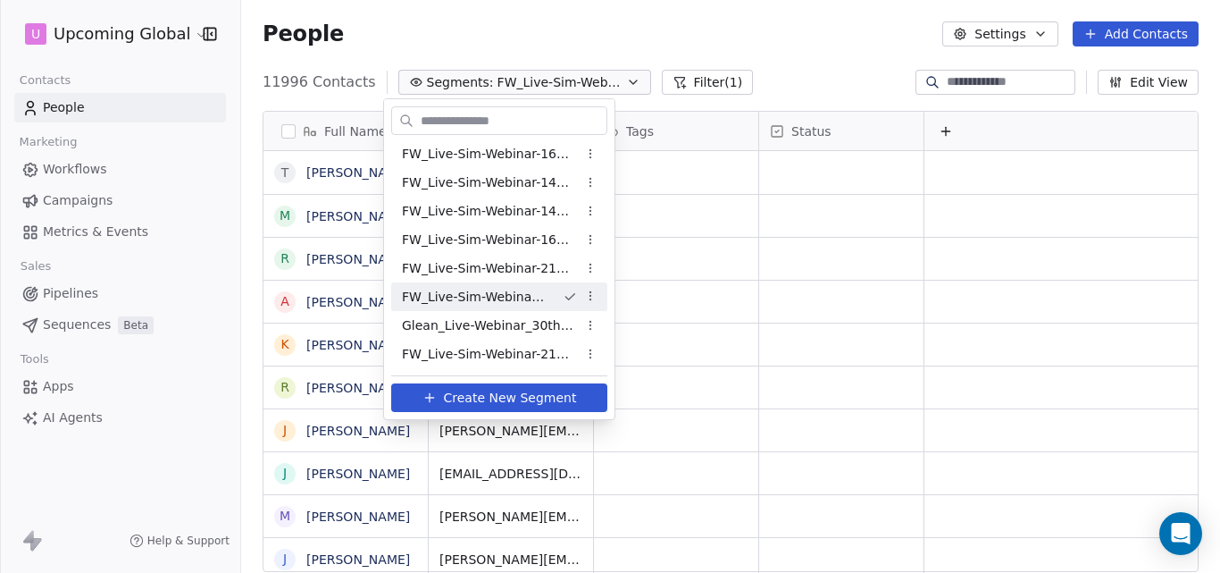
click at [591, 291] on html "U Upcoming Global Contacts People Marketing Workflows Campaigns Metrics & Event…" at bounding box center [610, 286] width 1220 height 573
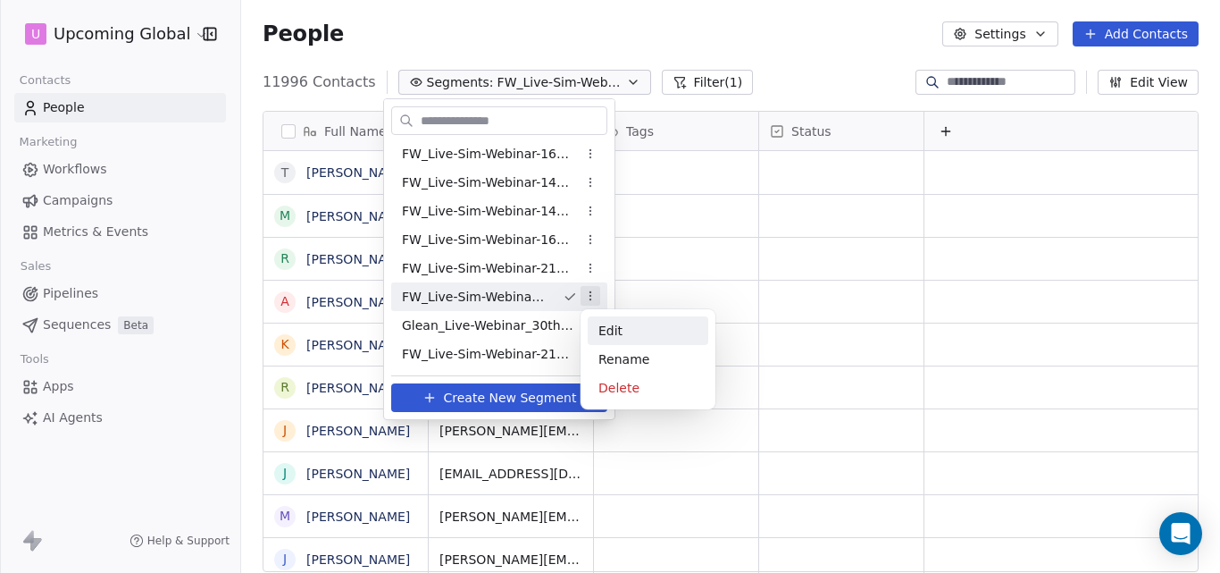
click at [628, 331] on div "Edit" at bounding box center [648, 330] width 121 height 29
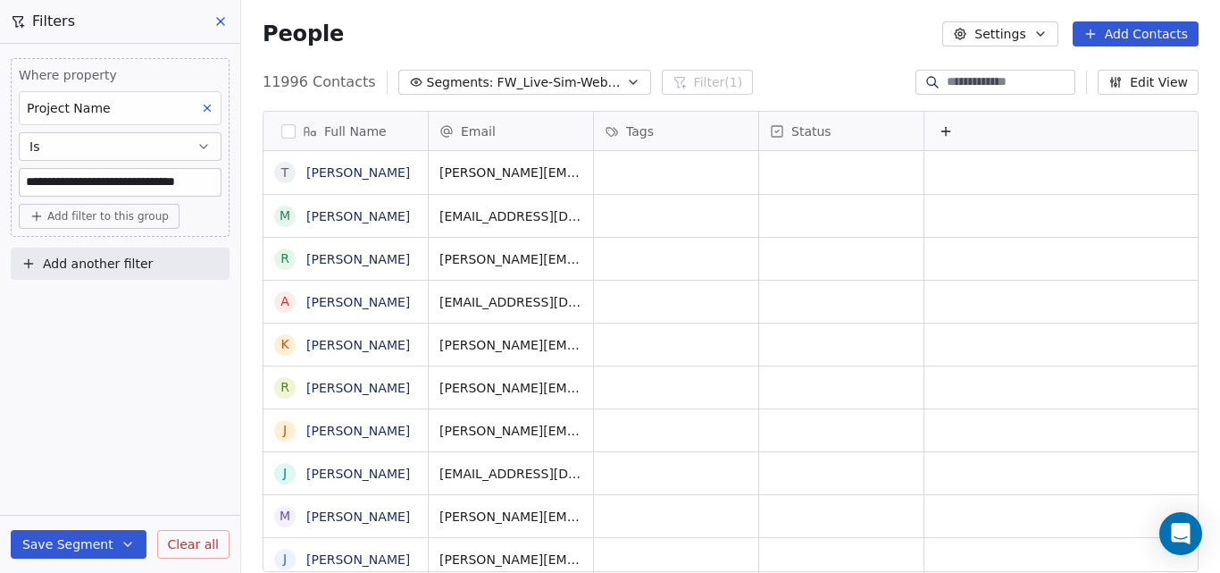
click at [220, 22] on icon at bounding box center [220, 21] width 7 height 7
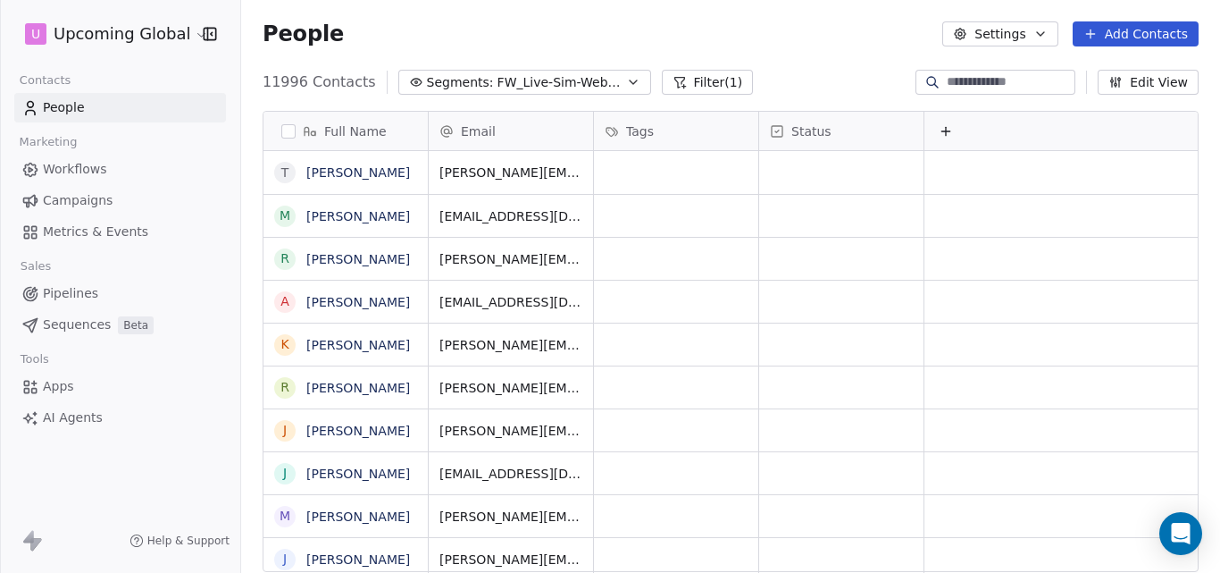
click at [626, 80] on icon "button" at bounding box center [633, 82] width 14 height 14
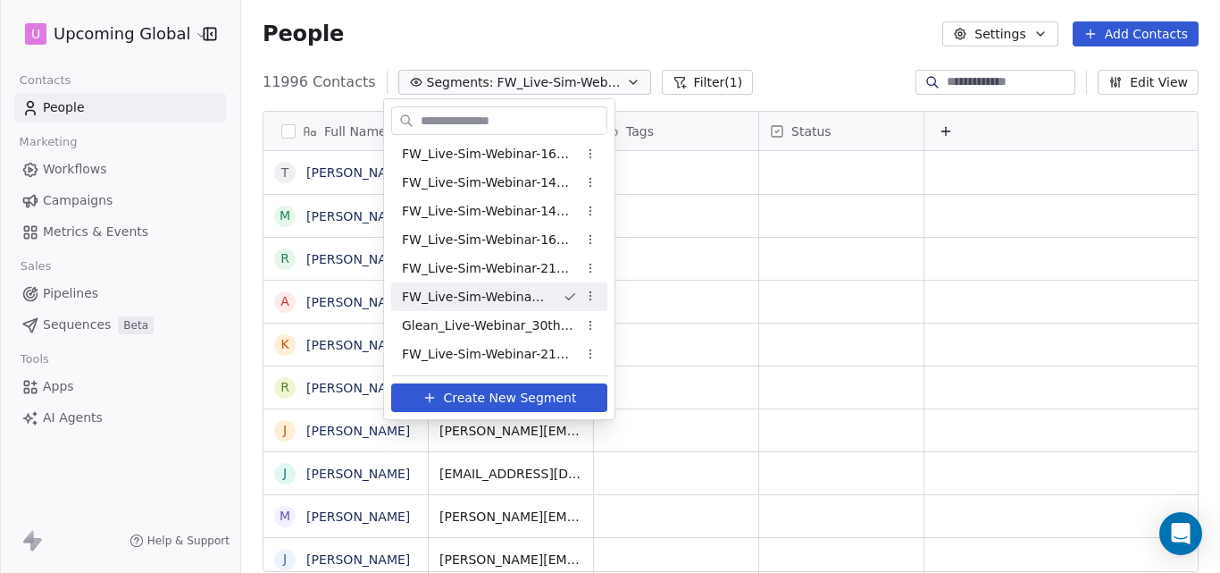
click at [584, 295] on html "U Upcoming Global Contacts People Marketing Workflows Campaigns Metrics & Event…" at bounding box center [610, 286] width 1220 height 573
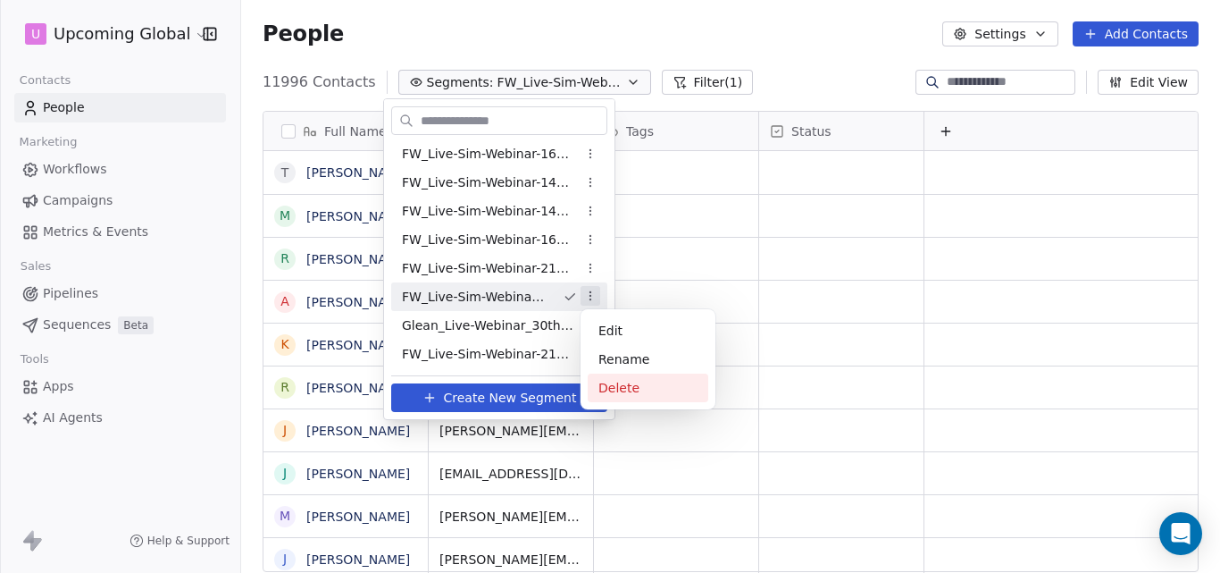
click at [614, 386] on div "Delete" at bounding box center [648, 387] width 121 height 29
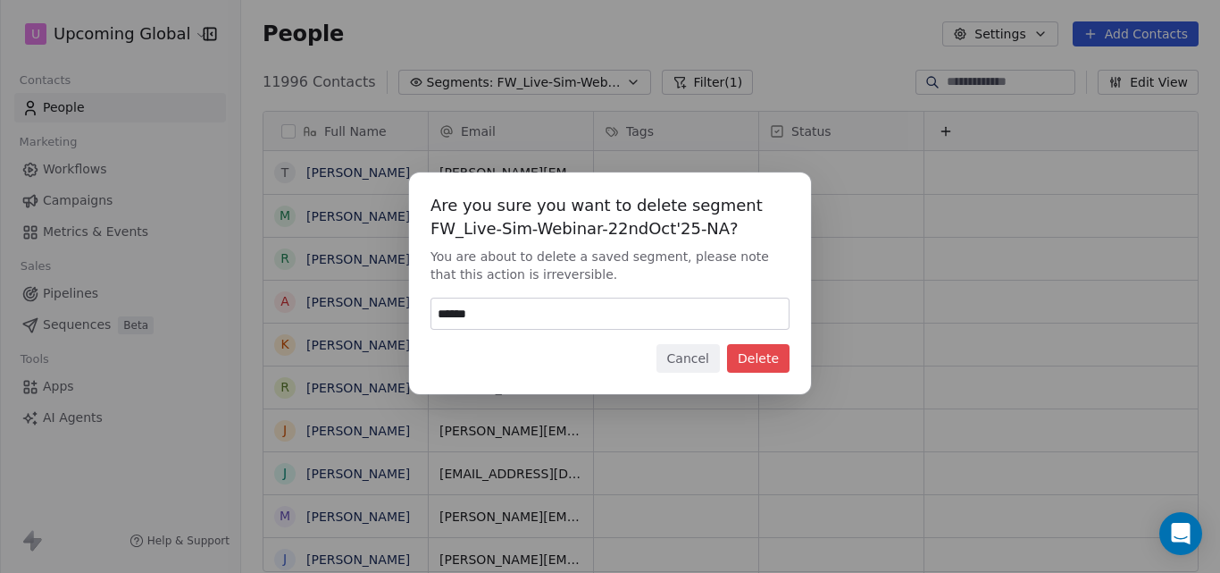
type input "******"
click at [748, 361] on button "Delete" at bounding box center [758, 358] width 63 height 29
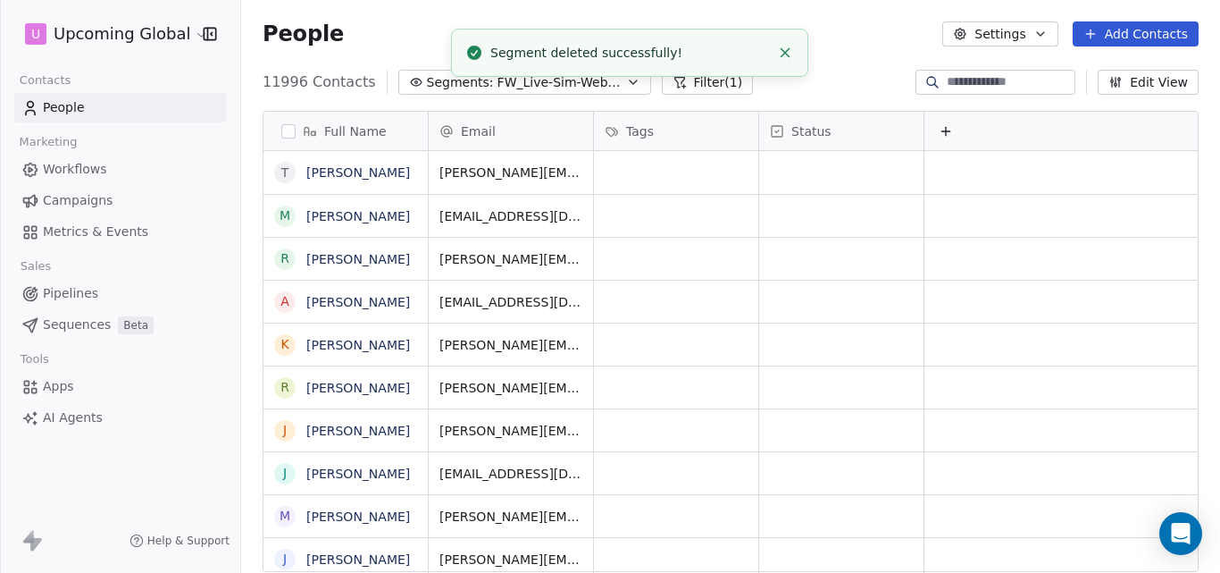
click at [378, 34] on div "People Settings Add Contacts" at bounding box center [731, 33] width 936 height 25
click at [786, 52] on line "Close toast" at bounding box center [786, 53] width 8 height 8
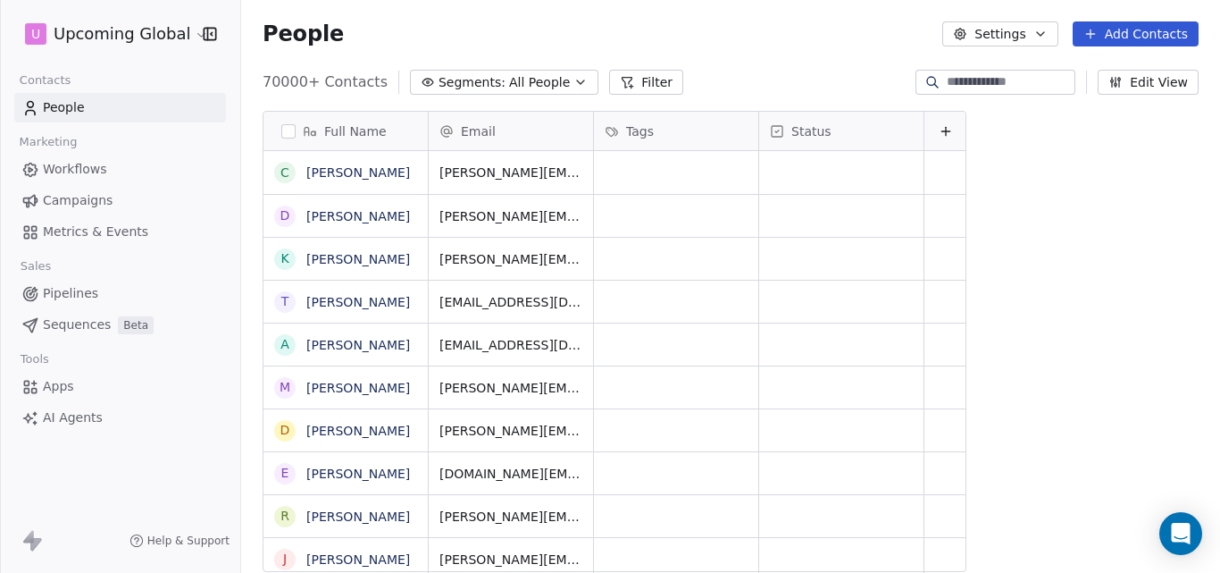
scroll to position [490, 966]
click at [573, 80] on icon "button" at bounding box center [580, 82] width 14 height 14
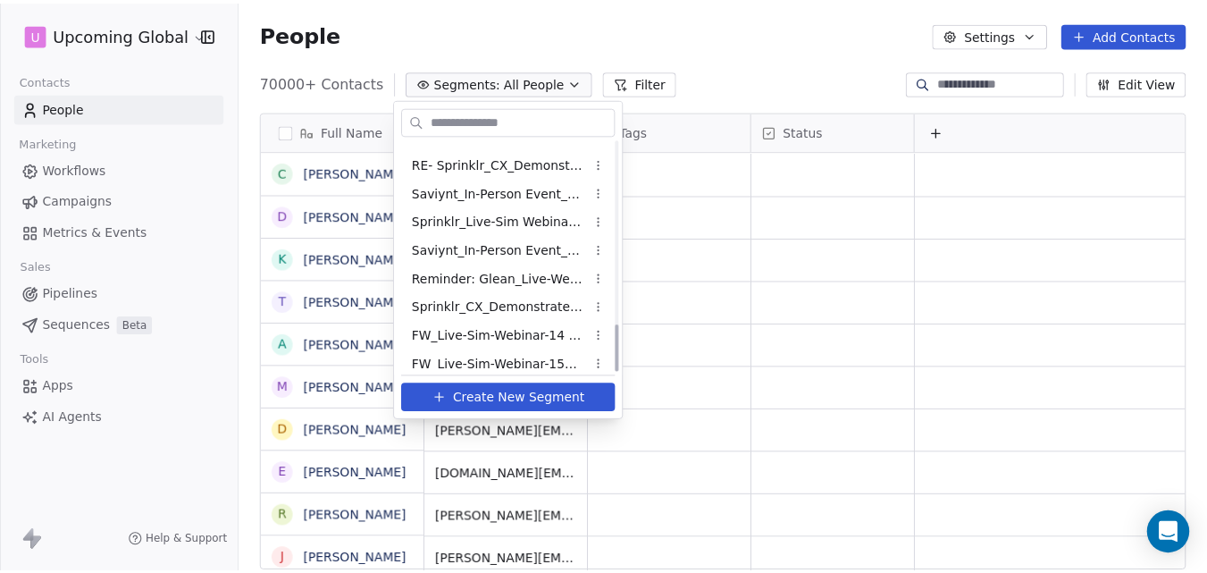
scroll to position [889, 0]
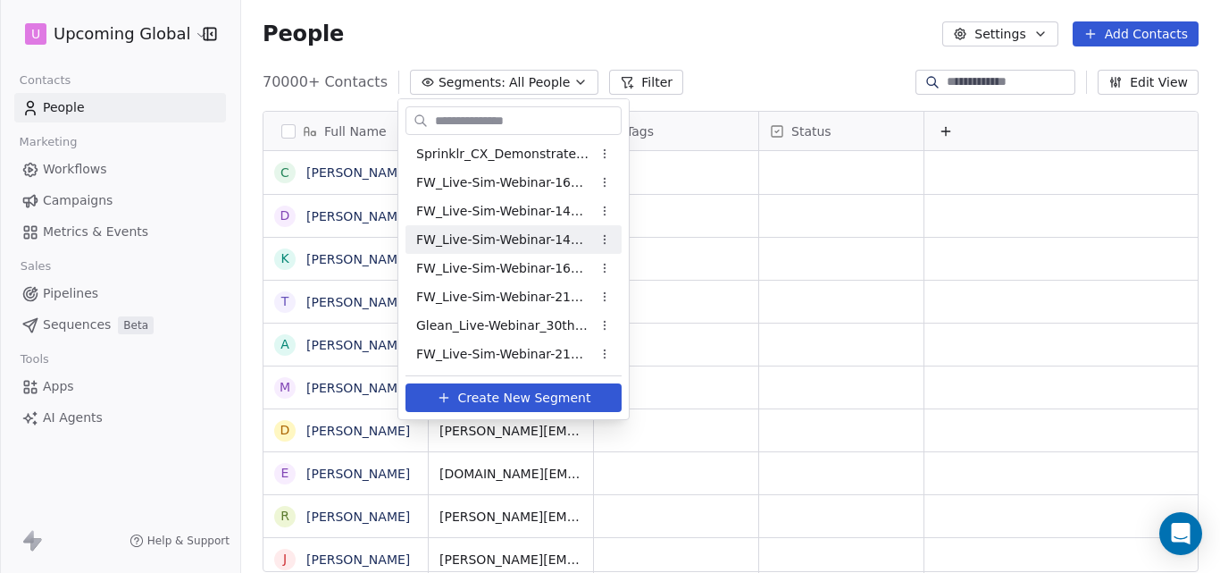
click at [697, 21] on html "U Upcoming Global Contacts People Marketing Workflows Campaigns Metrics & Event…" at bounding box center [610, 286] width 1220 height 573
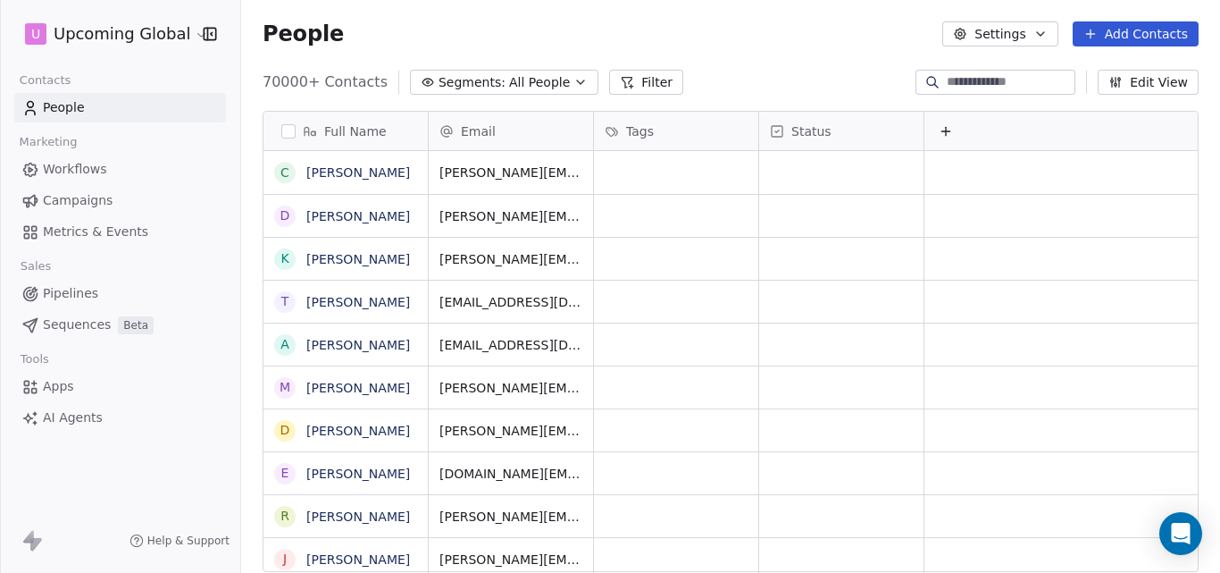
click at [1127, 29] on button "Add Contacts" at bounding box center [1136, 33] width 126 height 25
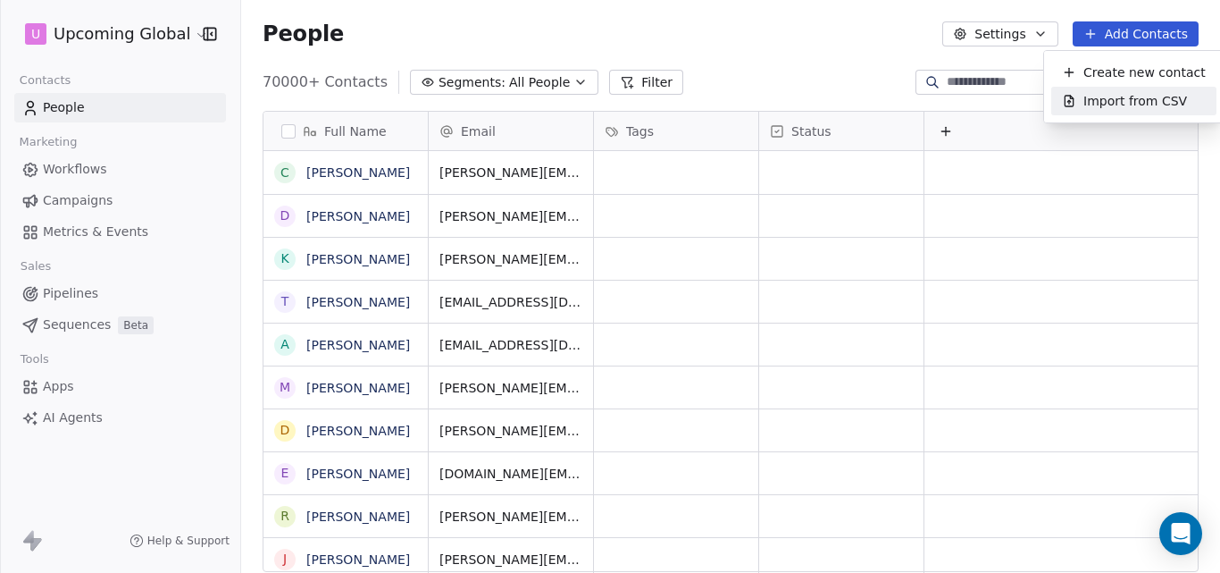
click at [1109, 96] on span "Import from CSV" at bounding box center [1136, 101] width 104 height 19
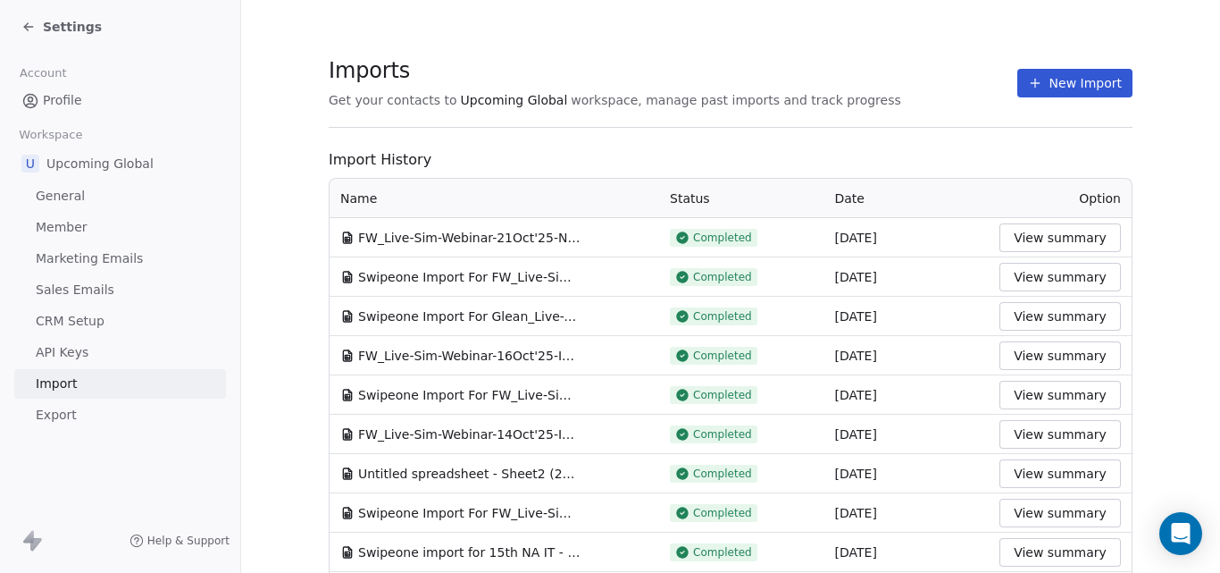
click at [1051, 90] on button "New Import" at bounding box center [1074, 83] width 115 height 29
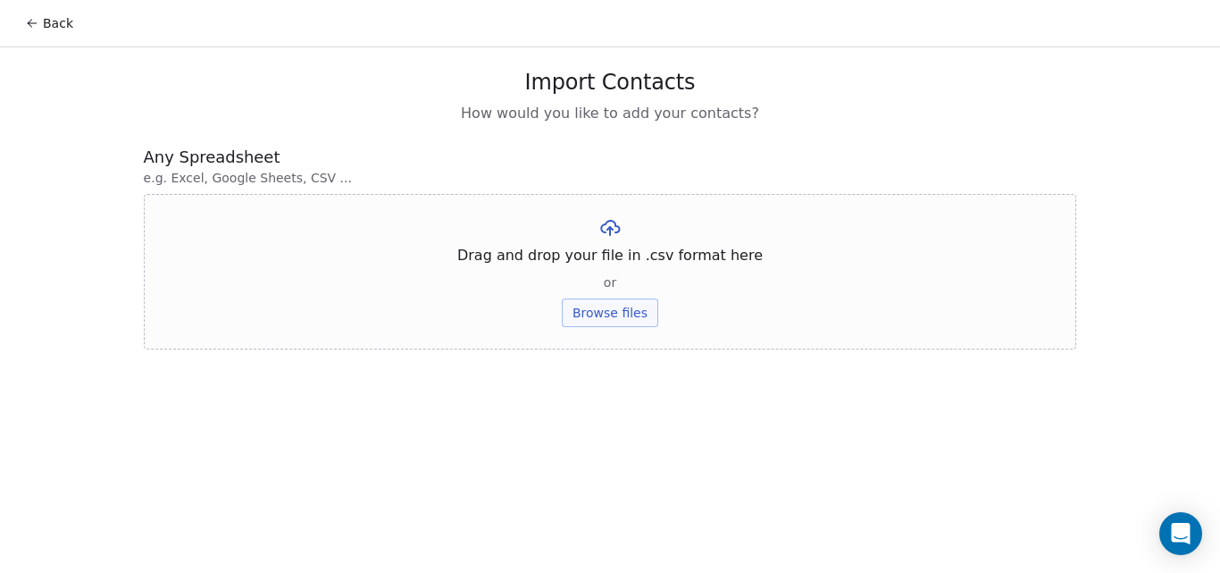
click at [615, 311] on button "Browse files" at bounding box center [610, 312] width 96 height 29
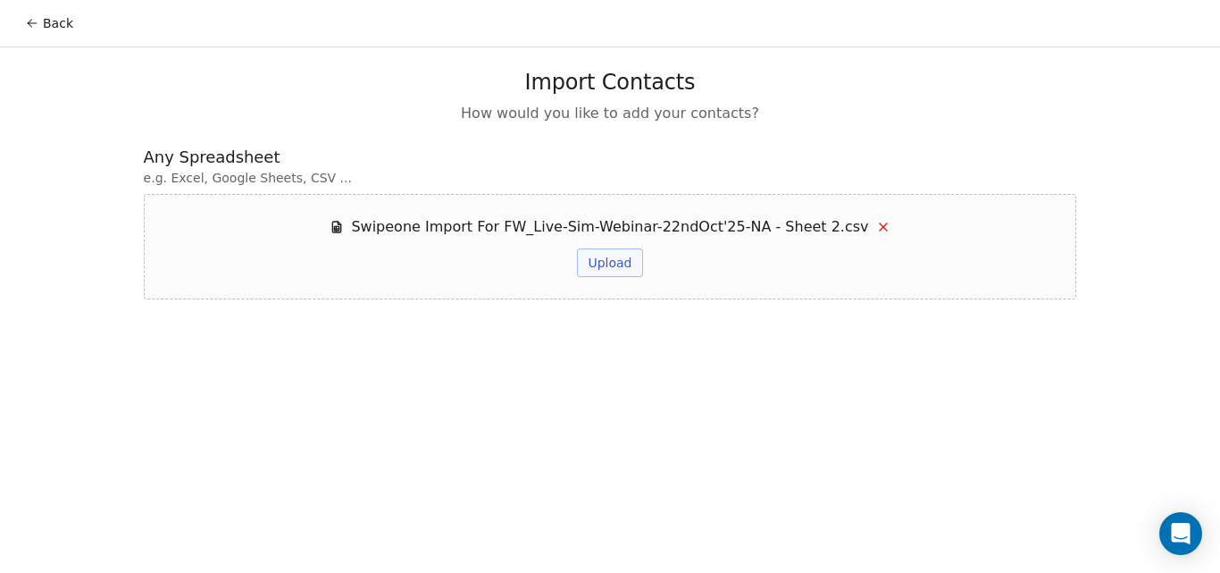
click at [593, 269] on button "Upload" at bounding box center [609, 262] width 65 height 29
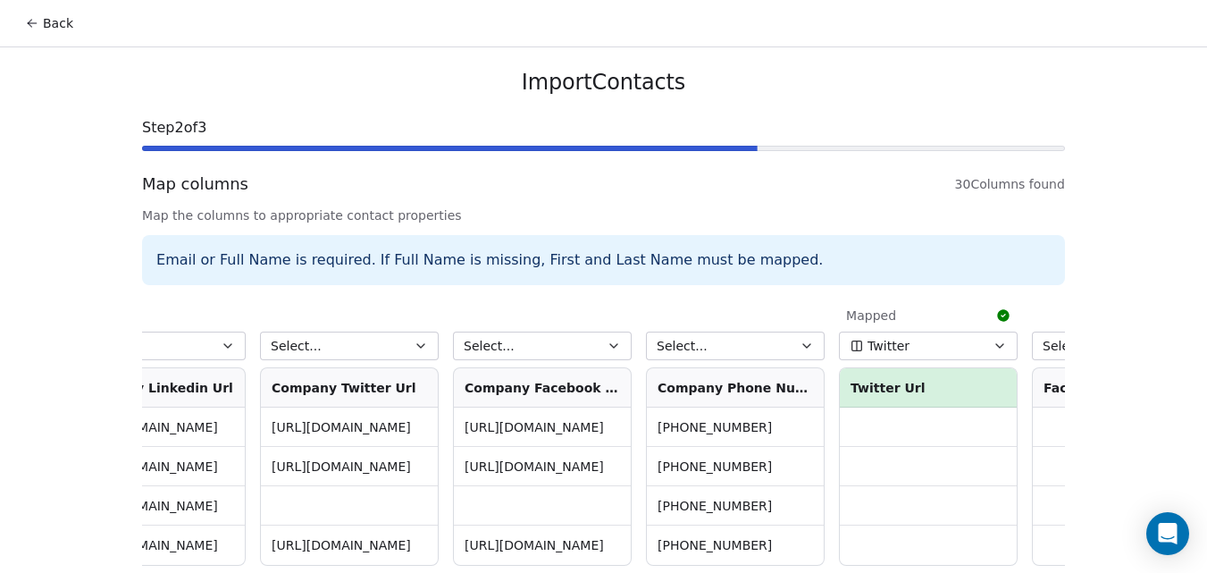
scroll to position [0, 4841]
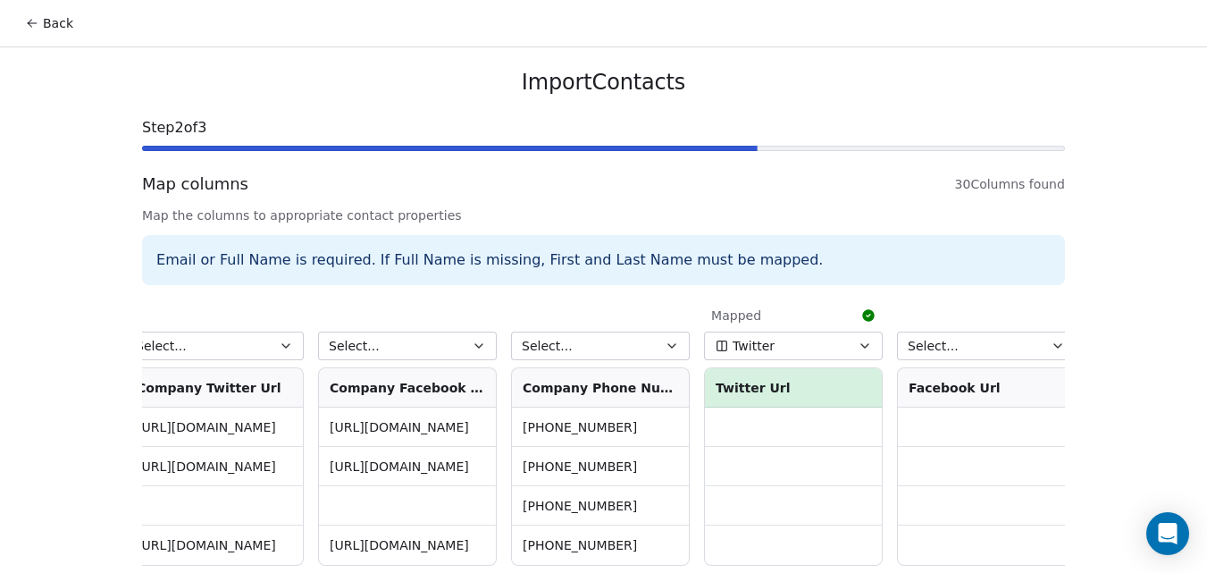
click at [641, 346] on button "Select..." at bounding box center [600, 345] width 179 height 29
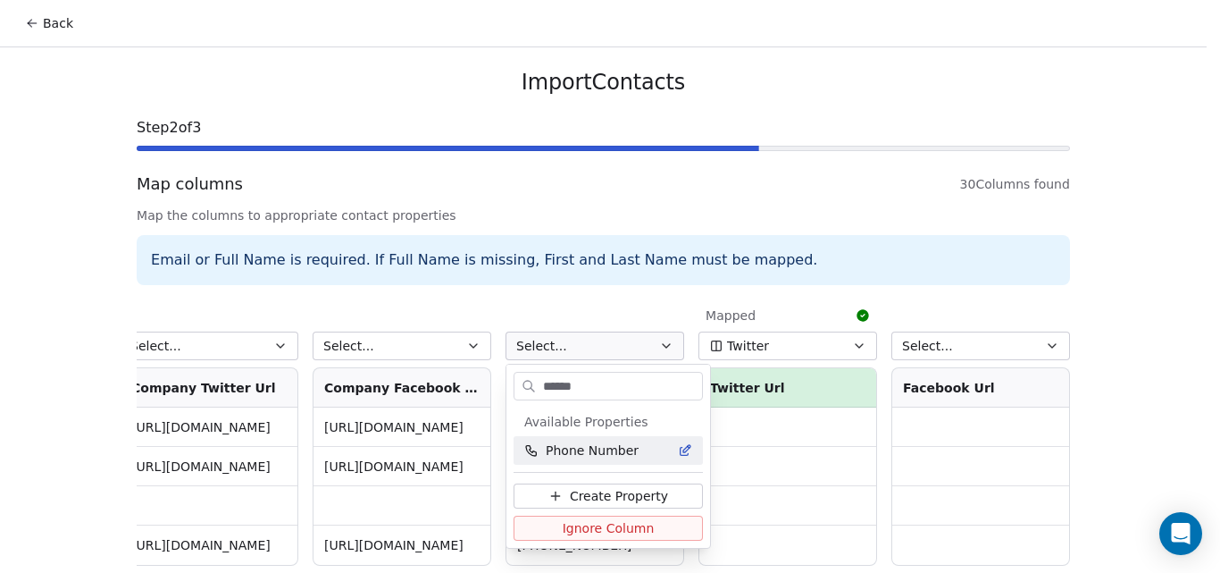
type input "*****"
click at [628, 450] on span "Phone Number" at bounding box center [592, 450] width 93 height 18
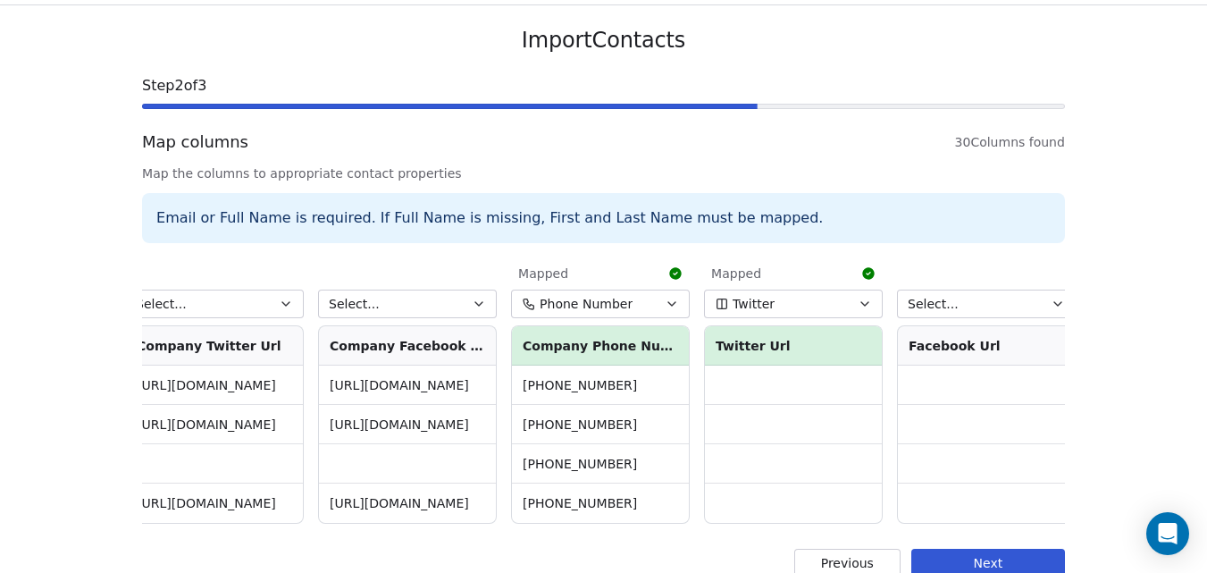
scroll to position [81, 0]
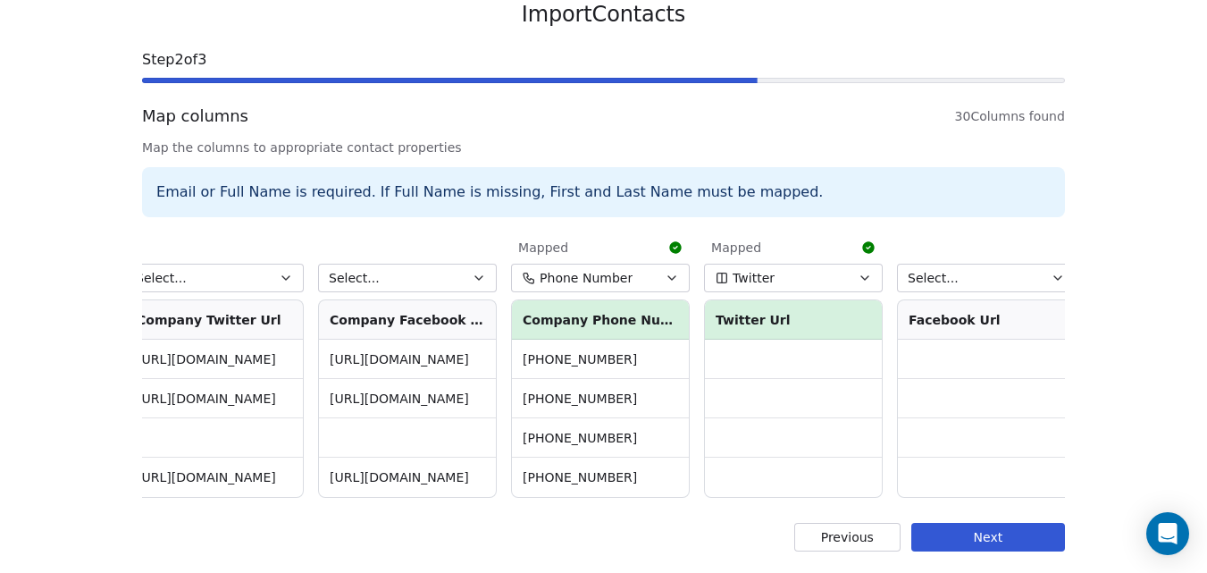
click at [1025, 532] on button "Next" at bounding box center [988, 537] width 154 height 29
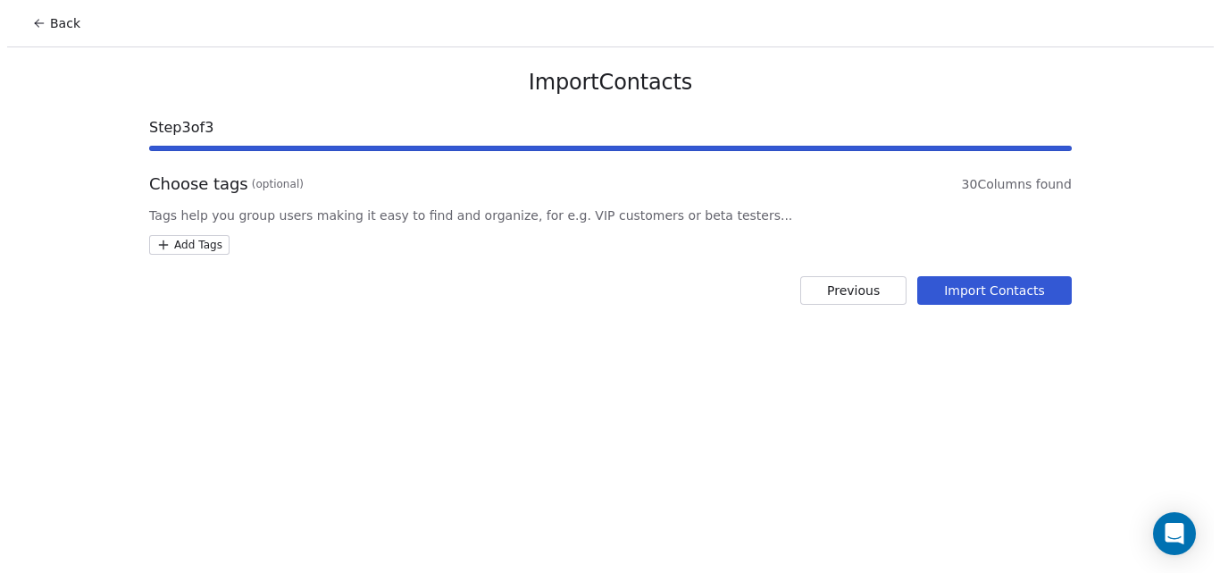
scroll to position [0, 0]
click at [1030, 292] on button "Import Contacts" at bounding box center [1000, 290] width 155 height 29
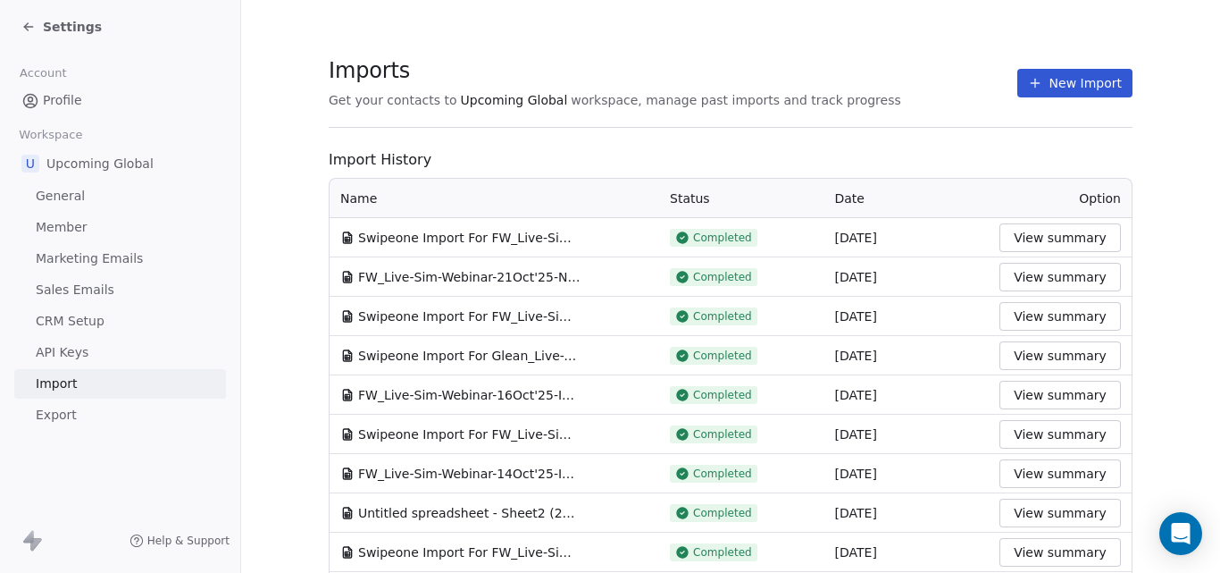
click at [59, 28] on span "Settings" at bounding box center [72, 27] width 59 height 18
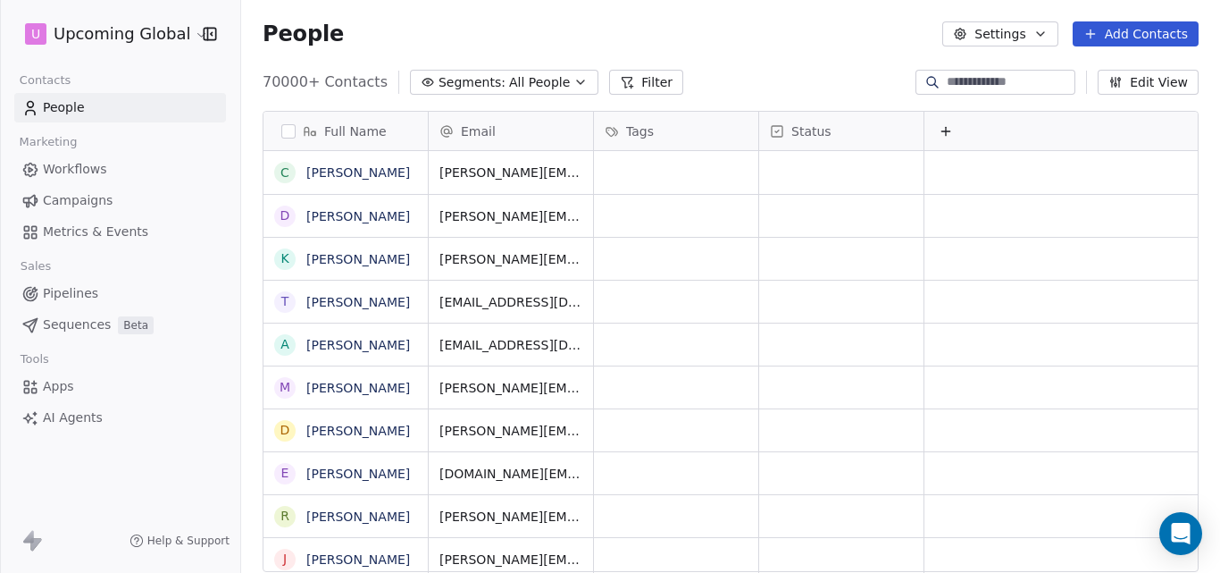
scroll to position [490, 966]
click at [619, 79] on button "Filter" at bounding box center [646, 82] width 74 height 25
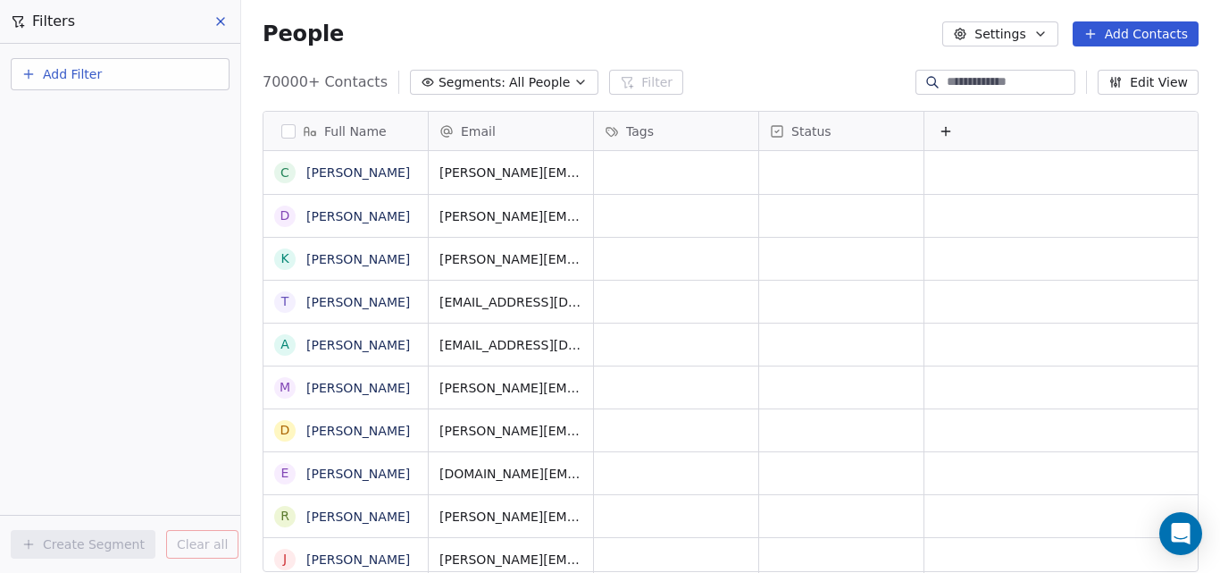
click at [140, 78] on button "Add Filter" at bounding box center [120, 74] width 219 height 32
click at [137, 126] on div "Contact properties" at bounding box center [120, 116] width 203 height 29
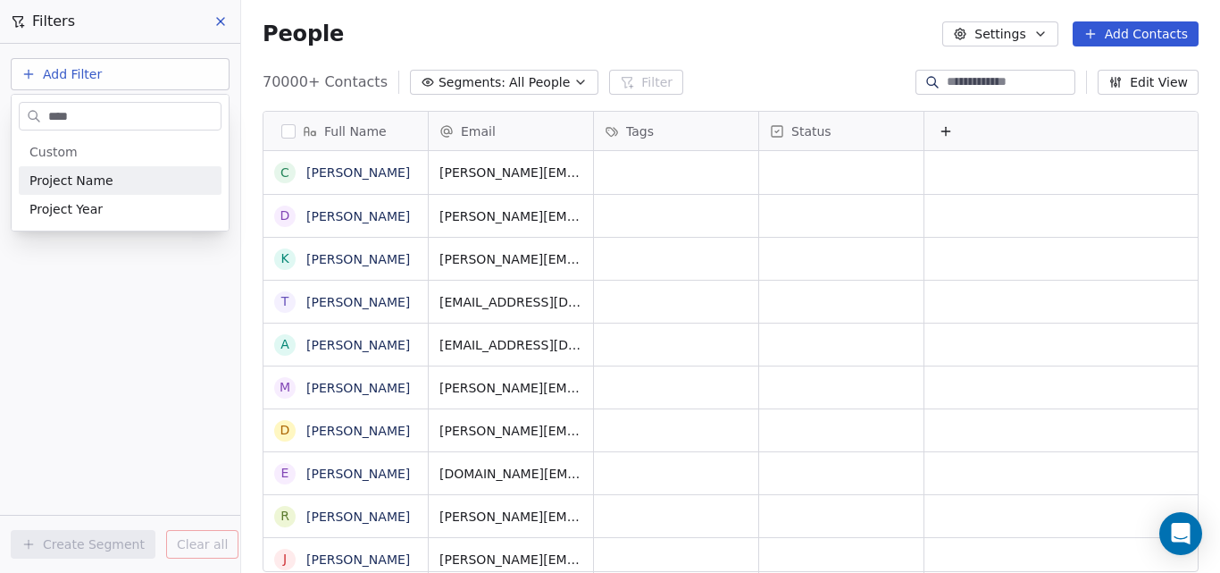
type input "****"
click at [138, 188] on div "Project Name" at bounding box center [119, 181] width 181 height 18
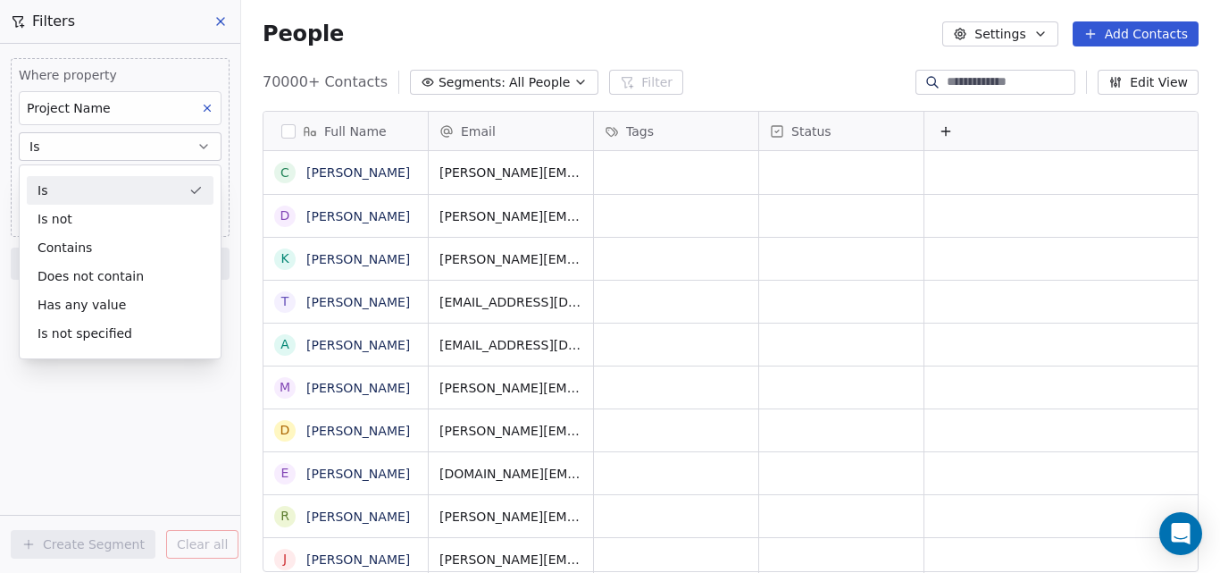
click at [49, 185] on div "Is" at bounding box center [120, 190] width 187 height 29
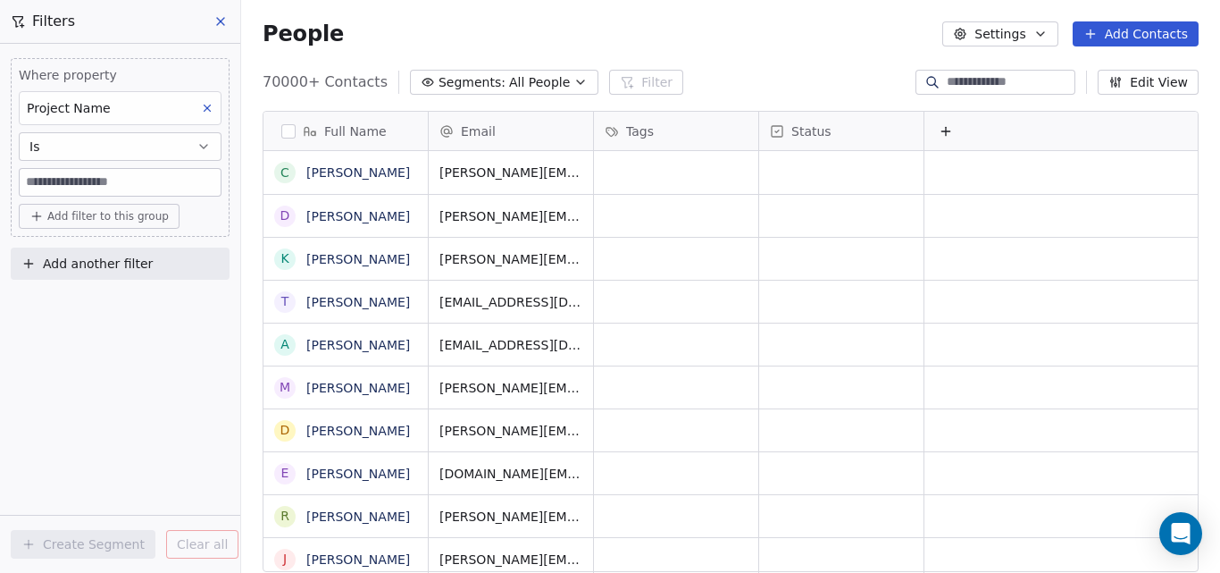
click at [71, 175] on input at bounding box center [120, 182] width 201 height 27
paste input "**********"
type input "**********"
click at [133, 216] on span "Add filter to this group" at bounding box center [107, 216] width 121 height 14
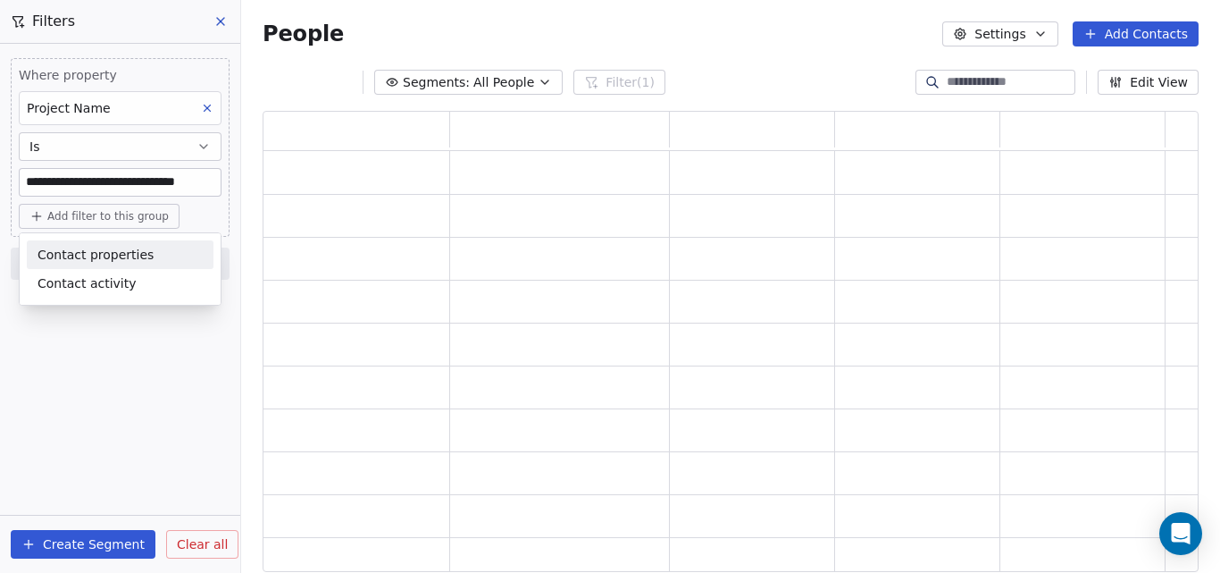
scroll to position [448, 923]
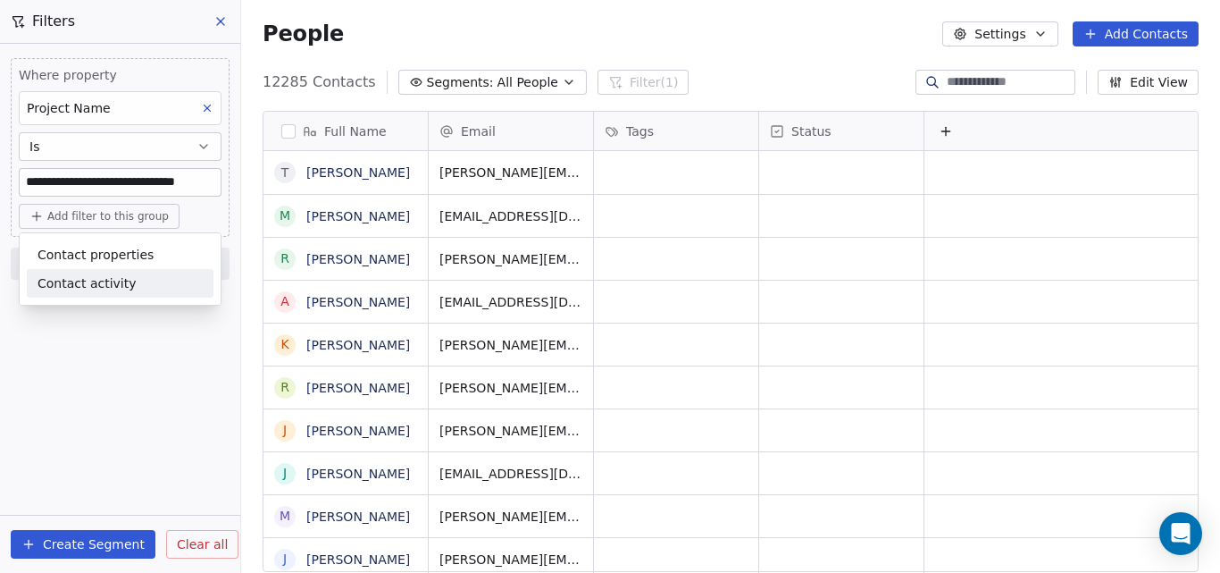
click at [70, 544] on html "**********" at bounding box center [610, 286] width 1220 height 573
click at [70, 544] on button "Create Segment" at bounding box center [83, 544] width 145 height 29
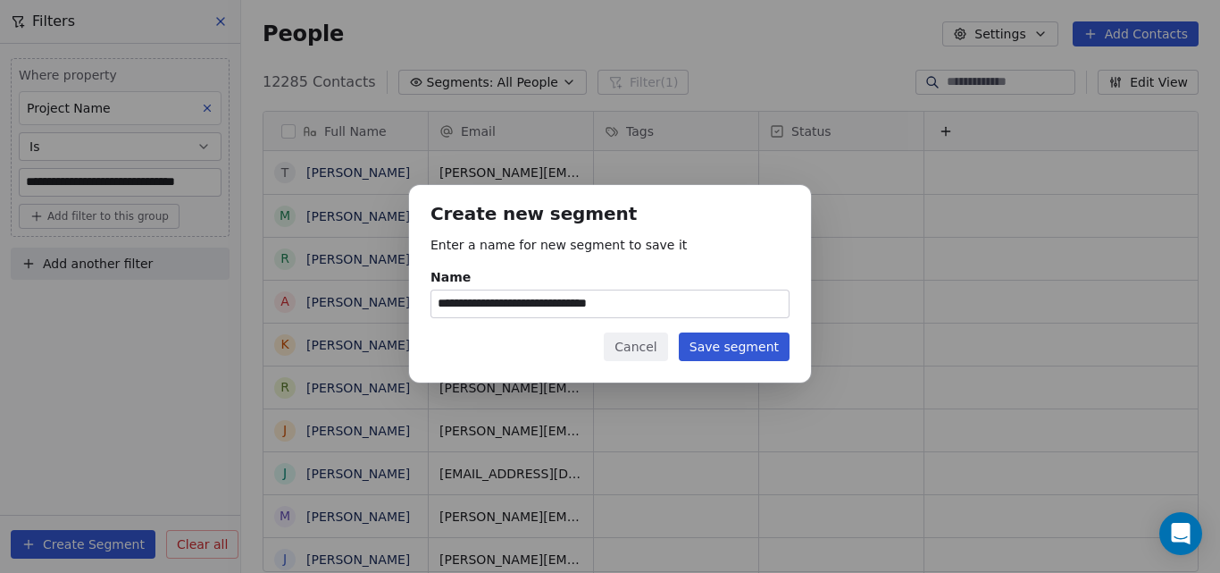
type input "**********"
click at [707, 346] on button "Save segment" at bounding box center [734, 346] width 111 height 29
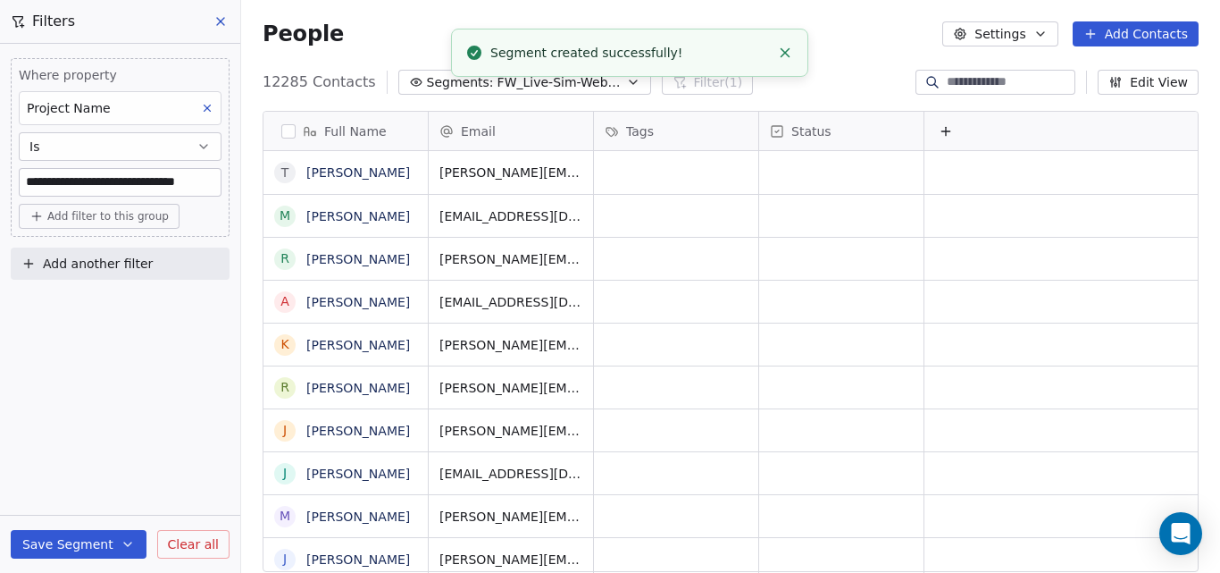
click at [830, 60] on div "People Settings Add Contacts" at bounding box center [730, 34] width 979 height 68
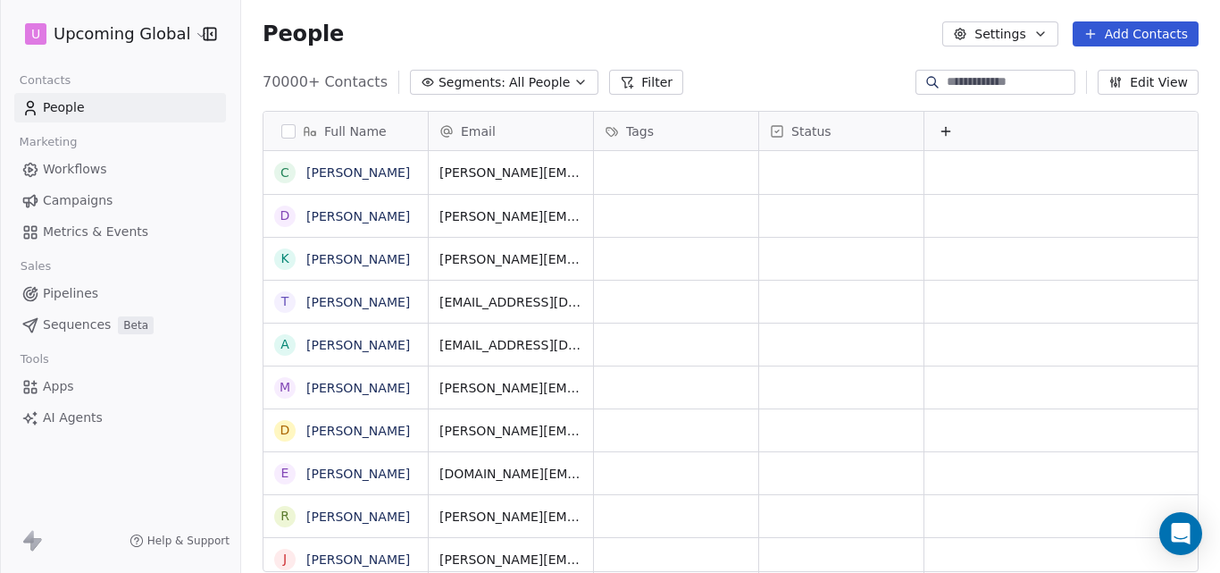
scroll to position [490, 966]
click at [573, 79] on icon "button" at bounding box center [580, 82] width 14 height 14
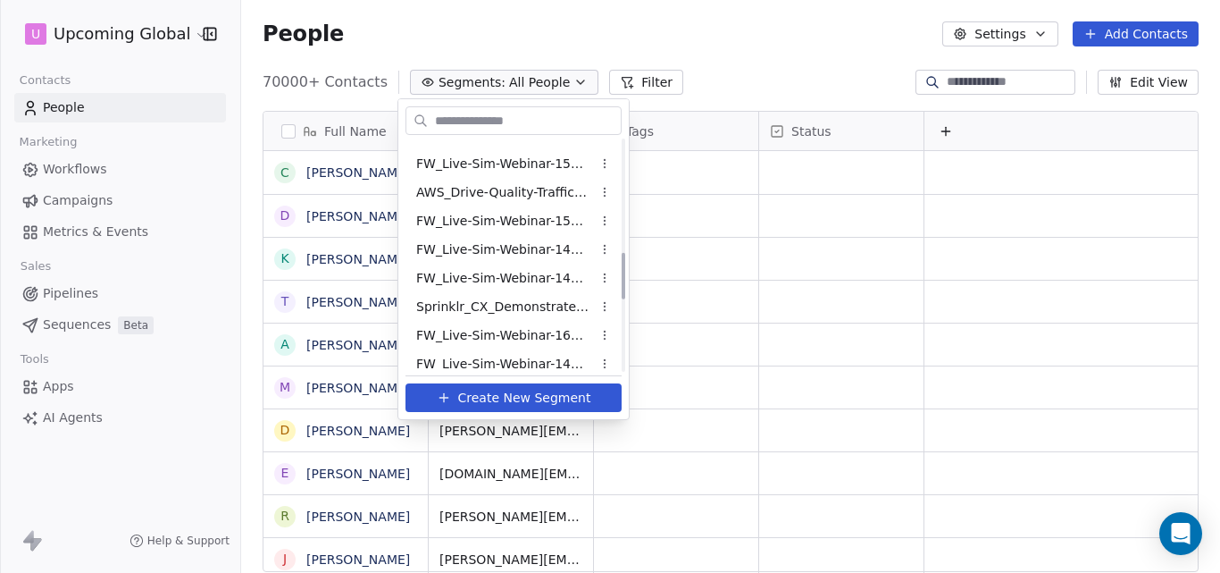
scroll to position [917, 0]
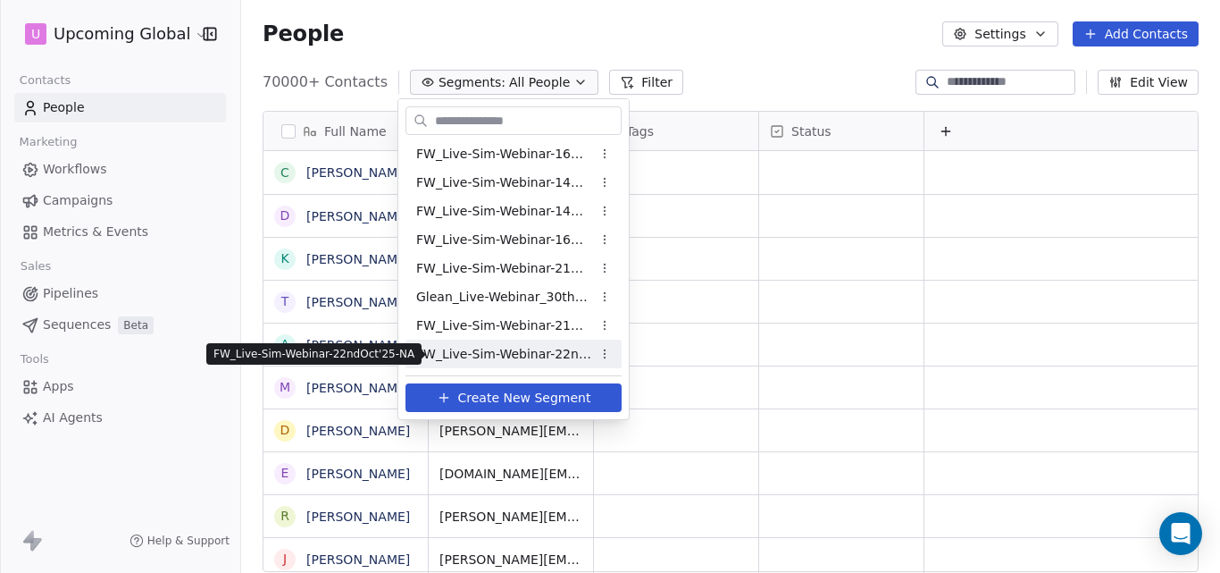
click at [528, 348] on span "FW_Live-Sim-Webinar-22ndOct'25-NA" at bounding box center [503, 354] width 175 height 19
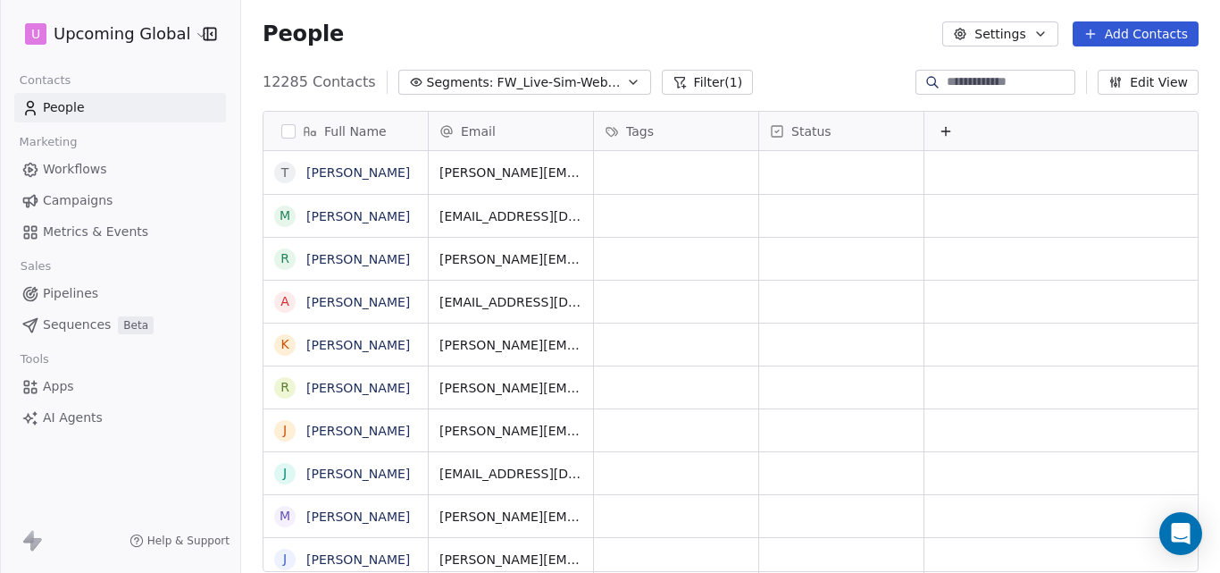
scroll to position [490, 966]
click at [567, 81] on button "Segments: All People" at bounding box center [504, 82] width 188 height 25
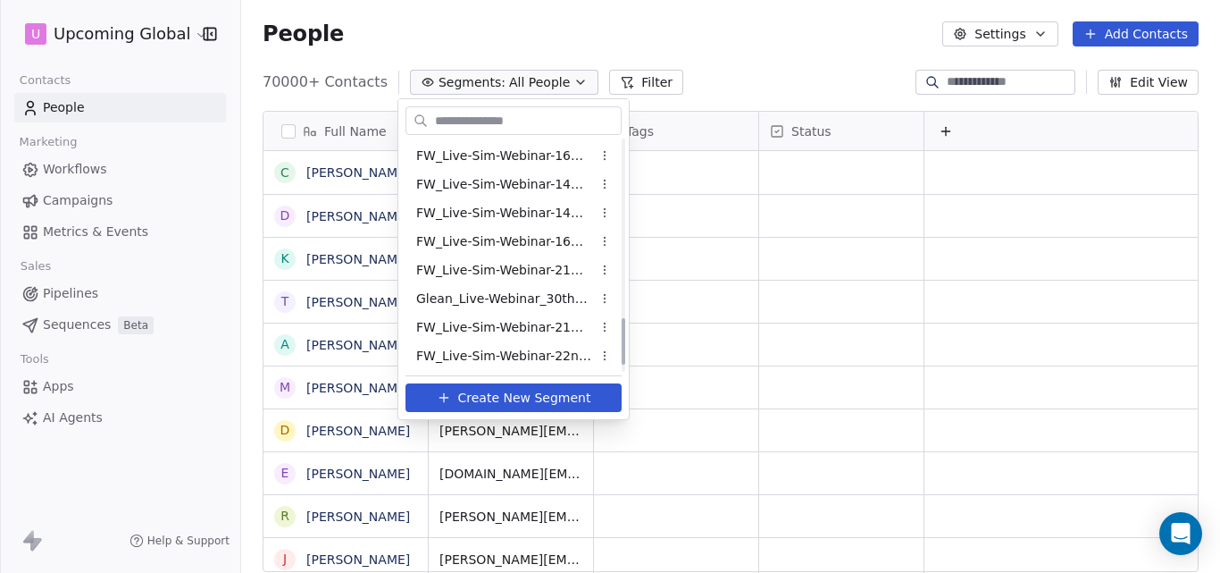
scroll to position [917, 0]
click at [534, 349] on span "FW_Live-Sim-Webinar-22ndOct'25-NA" at bounding box center [503, 354] width 175 height 19
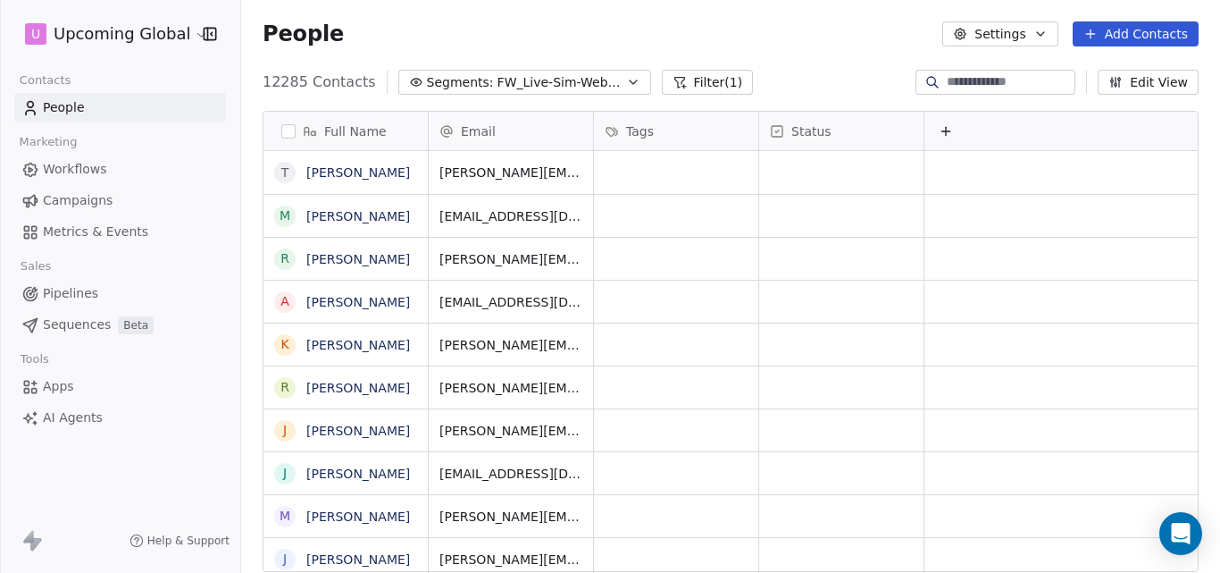
scroll to position [490, 966]
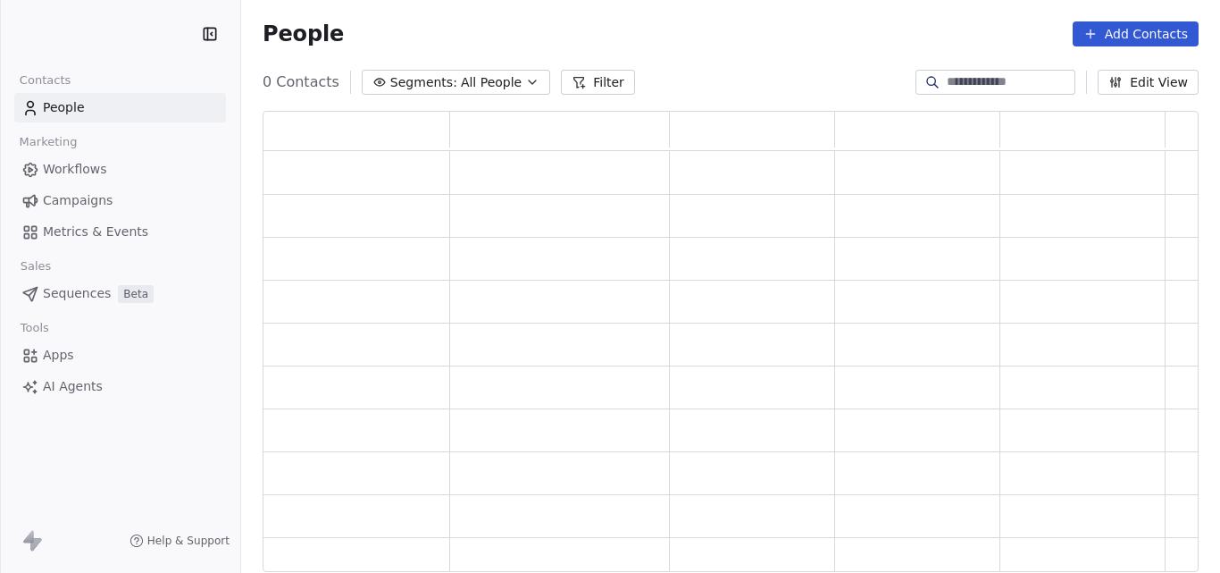
scroll to position [448, 923]
